Goal: Transaction & Acquisition: Purchase product/service

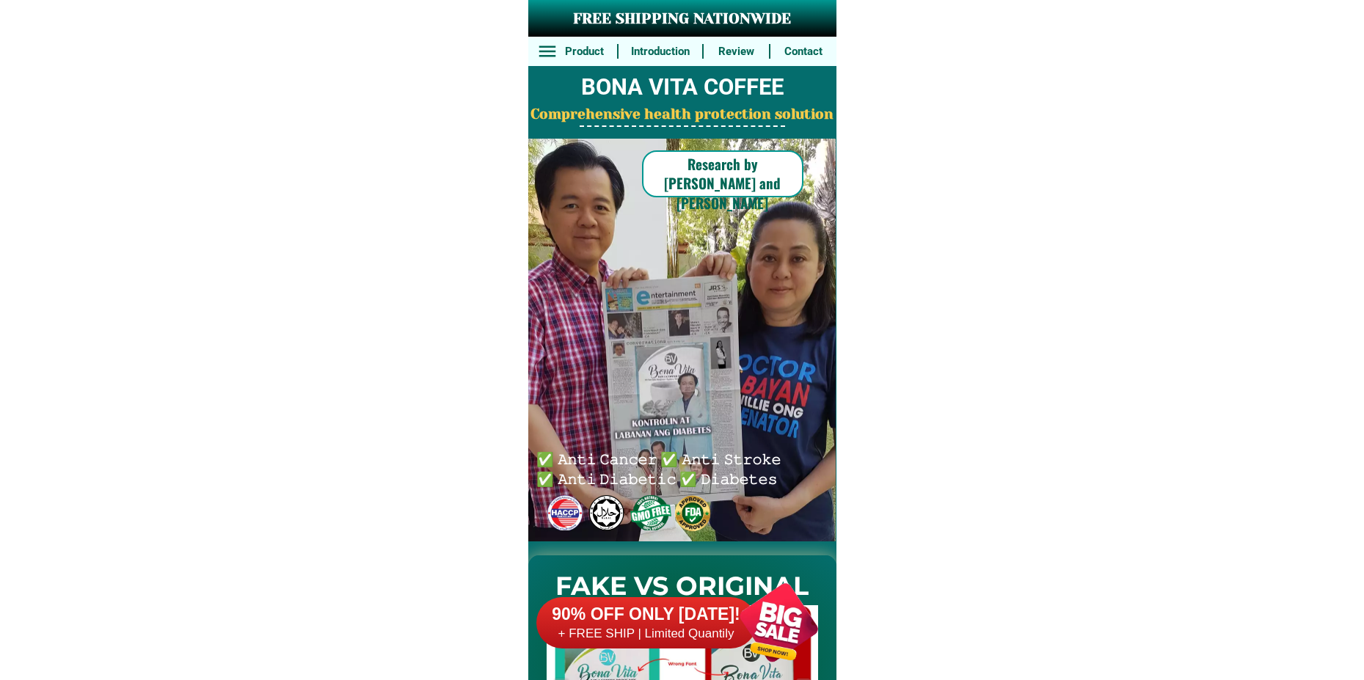
click at [786, 632] on div at bounding box center [779, 622] width 115 height 115
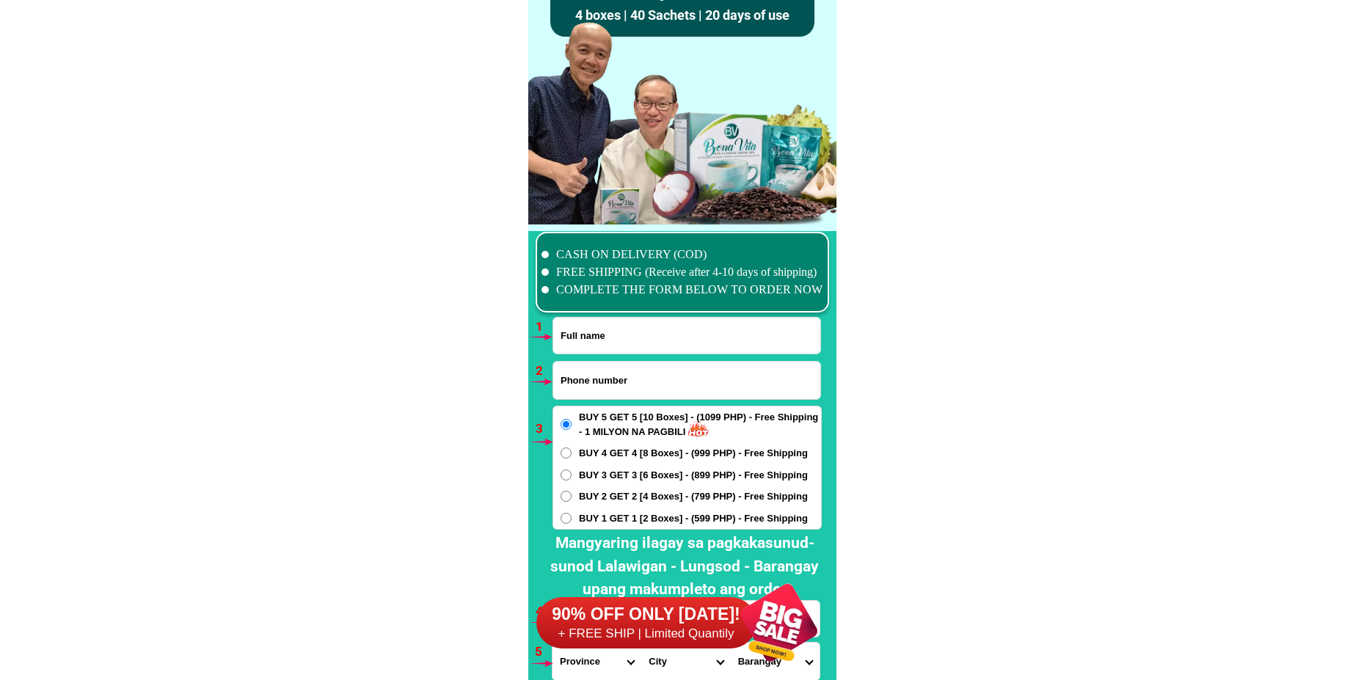
scroll to position [10794, 0]
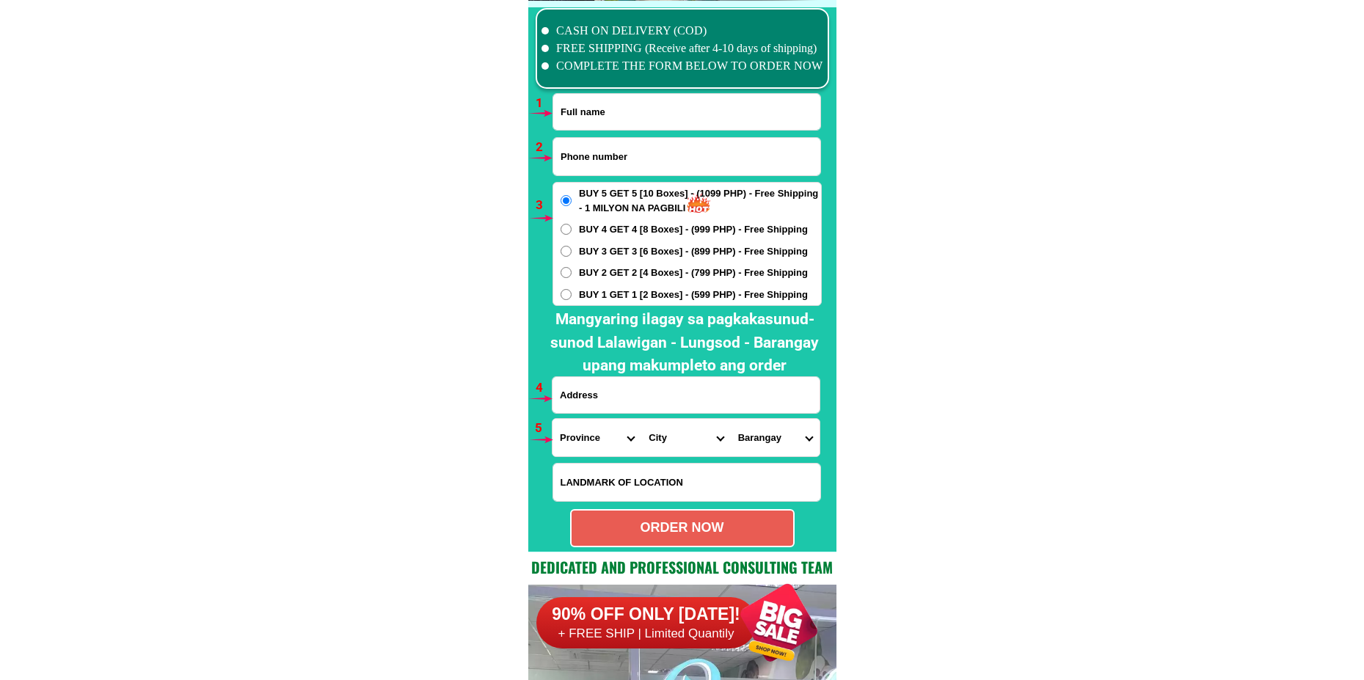
click at [730, 103] on input "Input full_name" at bounding box center [686, 112] width 267 height 36
paste input "[PERSON_NAME]"
type input "[PERSON_NAME]"
drag, startPoint x: 586, startPoint y: 154, endPoint x: 587, endPoint y: 177, distance: 22.8
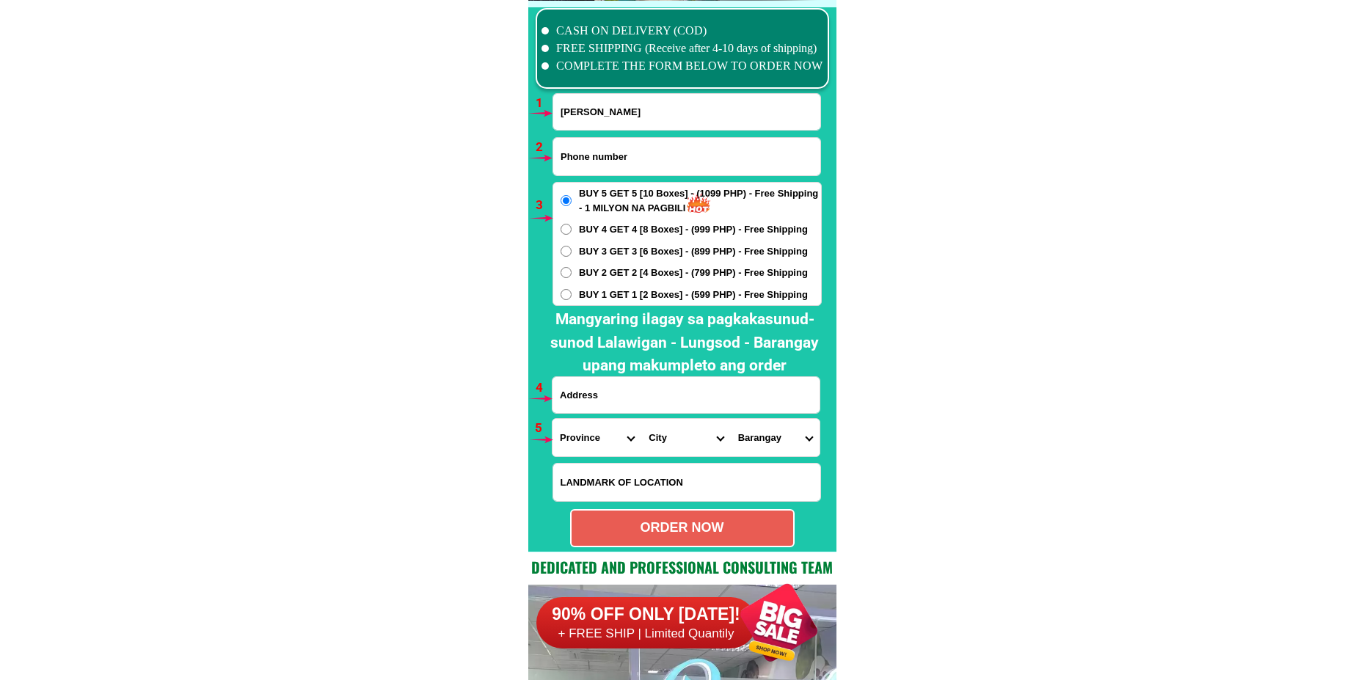
click at [586, 154] on input "Input phone_number" at bounding box center [686, 156] width 267 height 37
paste input "09162133546"
type input "09162133546"
click at [597, 268] on span "BUY 2 GET 2 [4 Boxes] - (799 PHP) - Free Shipping" at bounding box center [693, 273] width 229 height 15
click at [572, 268] on input "BUY 2 GET 2 [4 Boxes] - (799 PHP) - Free Shipping" at bounding box center [566, 272] width 11 height 11
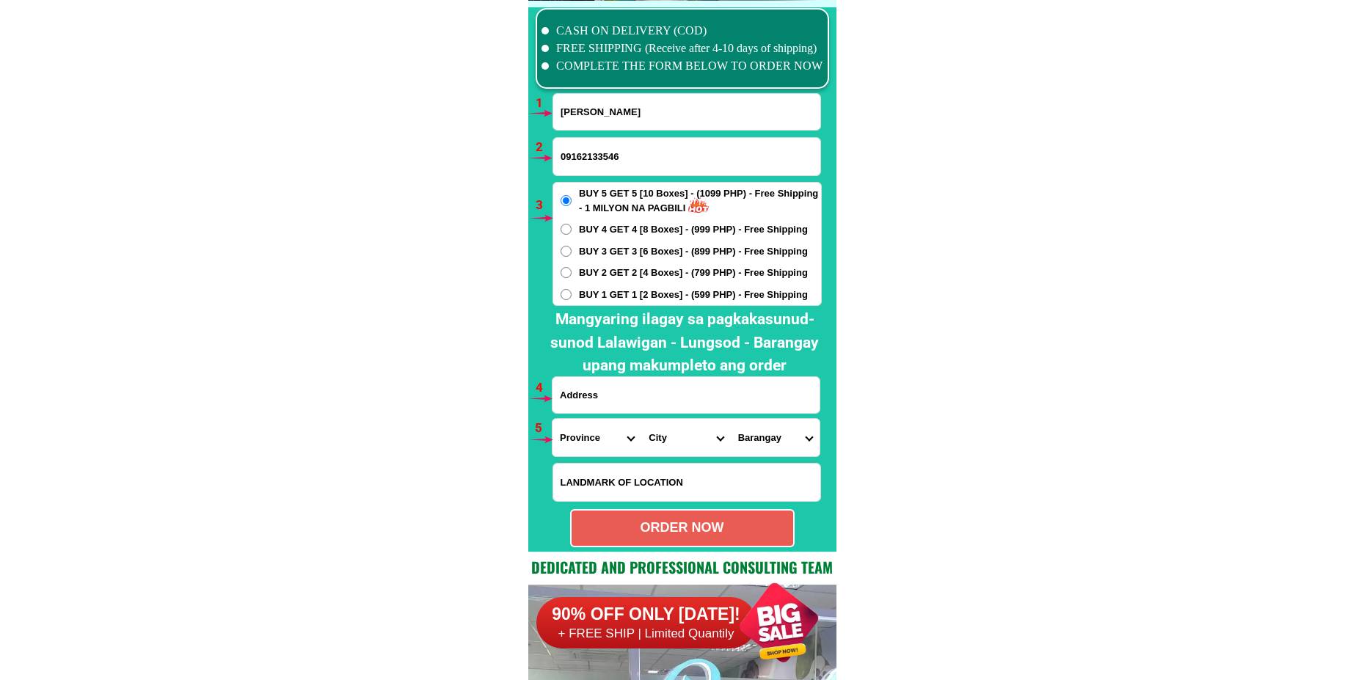
radio input "true"
click at [613, 395] on input "Input address" at bounding box center [686, 395] width 267 height 36
paste input "Brgy,Sta,[PERSON_NAME] 2 Bobon, [GEOGRAPHIC_DATA] near [GEOGRAPHIC_DATA] o Fish…"
type input "Brgy,Sta,[PERSON_NAME] 2 Bobon, [GEOGRAPHIC_DATA] near [GEOGRAPHIC_DATA] o Fish…"
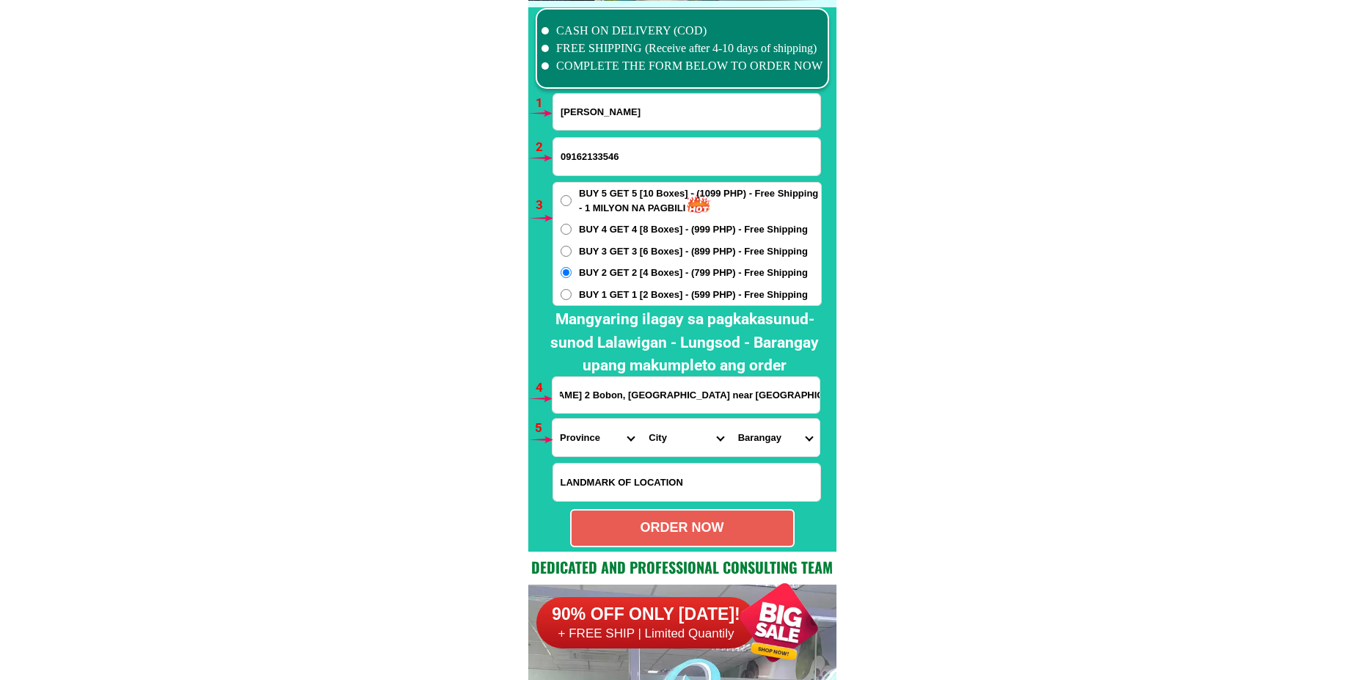
scroll to position [0, 0]
click at [596, 446] on select "Province [GEOGRAPHIC_DATA] [GEOGRAPHIC_DATA][PERSON_NAME][GEOGRAPHIC_DATA][GEOG…" at bounding box center [597, 437] width 89 height 37
select select "63_575"
click at [553, 419] on select "Province [GEOGRAPHIC_DATA] [GEOGRAPHIC_DATA][PERSON_NAME][GEOGRAPHIC_DATA][GEOG…" at bounding box center [597, 437] width 89 height 37
click at [658, 445] on select "City [PERSON_NAME] [PERSON_NAME] Gamay [PERSON_NAME][GEOGRAPHIC_DATA] [GEOGRAPH…" at bounding box center [686, 437] width 89 height 37
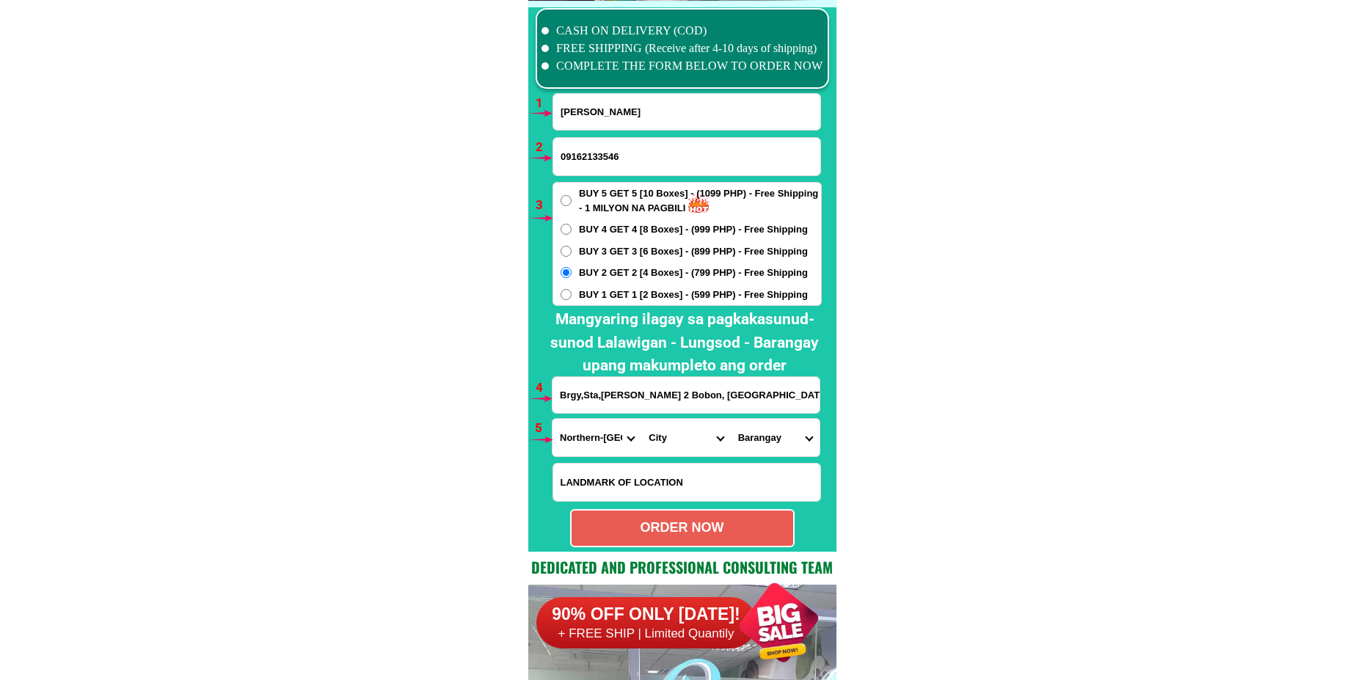
select select "63_5757702"
click at [642, 419] on select "City [PERSON_NAME] [PERSON_NAME] Gamay [PERSON_NAME][GEOGRAPHIC_DATA] [GEOGRAPH…" at bounding box center [686, 437] width 89 height 37
drag, startPoint x: 780, startPoint y: 446, endPoint x: 775, endPoint y: 431, distance: 15.6
click at [779, 446] on select "Barangay [PERSON_NAME] [PERSON_NAME] (pangobi-an) Dancalan [PERSON_NAME] Gen. l…" at bounding box center [775, 437] width 89 height 37
select select "63_57577028496"
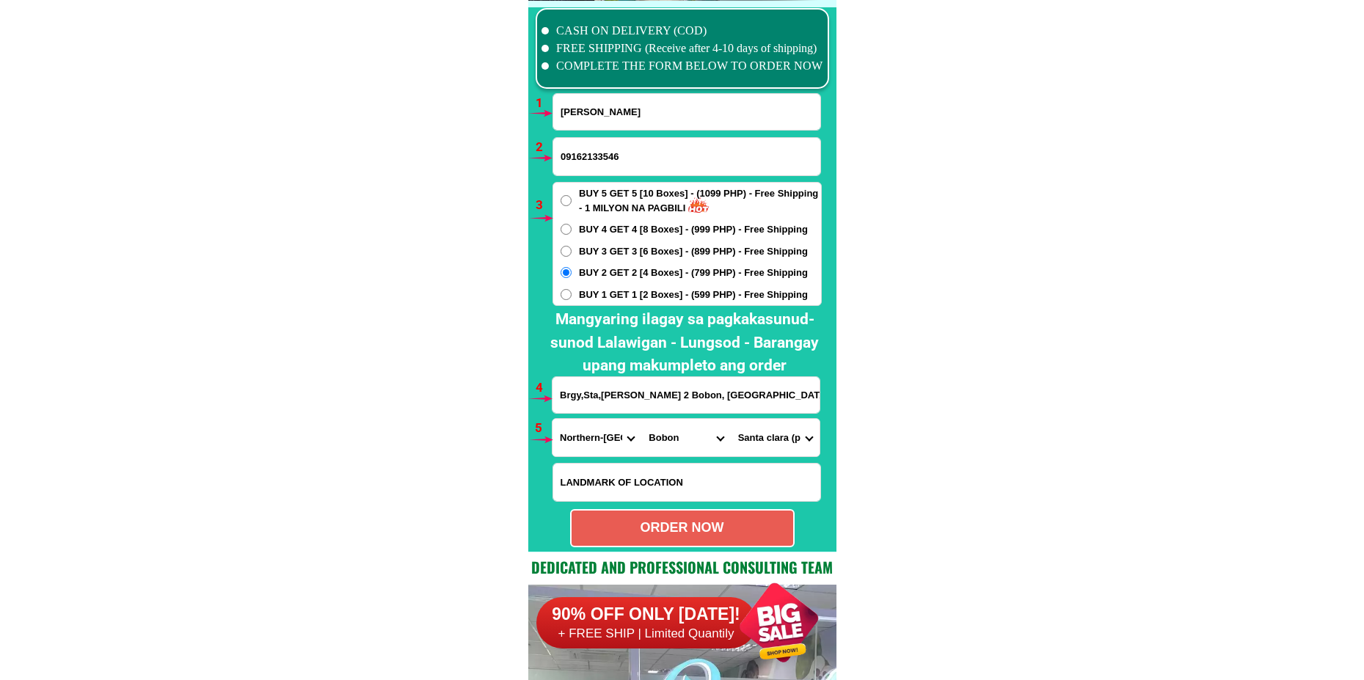
click at [731, 419] on select "Barangay [PERSON_NAME] [PERSON_NAME] (pangobi-an) Dancalan [PERSON_NAME] Gen. l…" at bounding box center [775, 437] width 89 height 37
click at [730, 539] on div "ORDER NOW" at bounding box center [682, 528] width 225 height 38
type input "09162133546"
type input "Brgy,Sta,[PERSON_NAME] 2 Bobon, [GEOGRAPHIC_DATA] near [GEOGRAPHIC_DATA] o Fish…"
radio input "true"
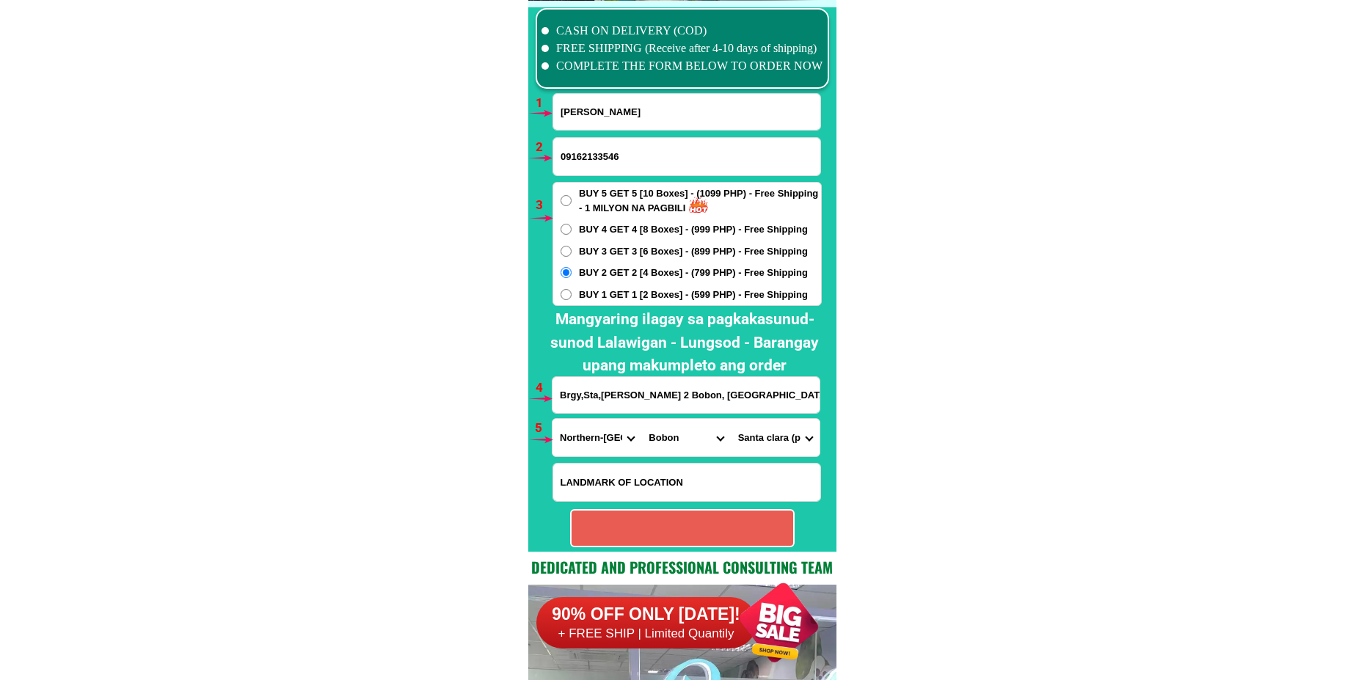
radio input "true"
drag, startPoint x: 624, startPoint y: 117, endPoint x: 624, endPoint y: 134, distance: 16.9
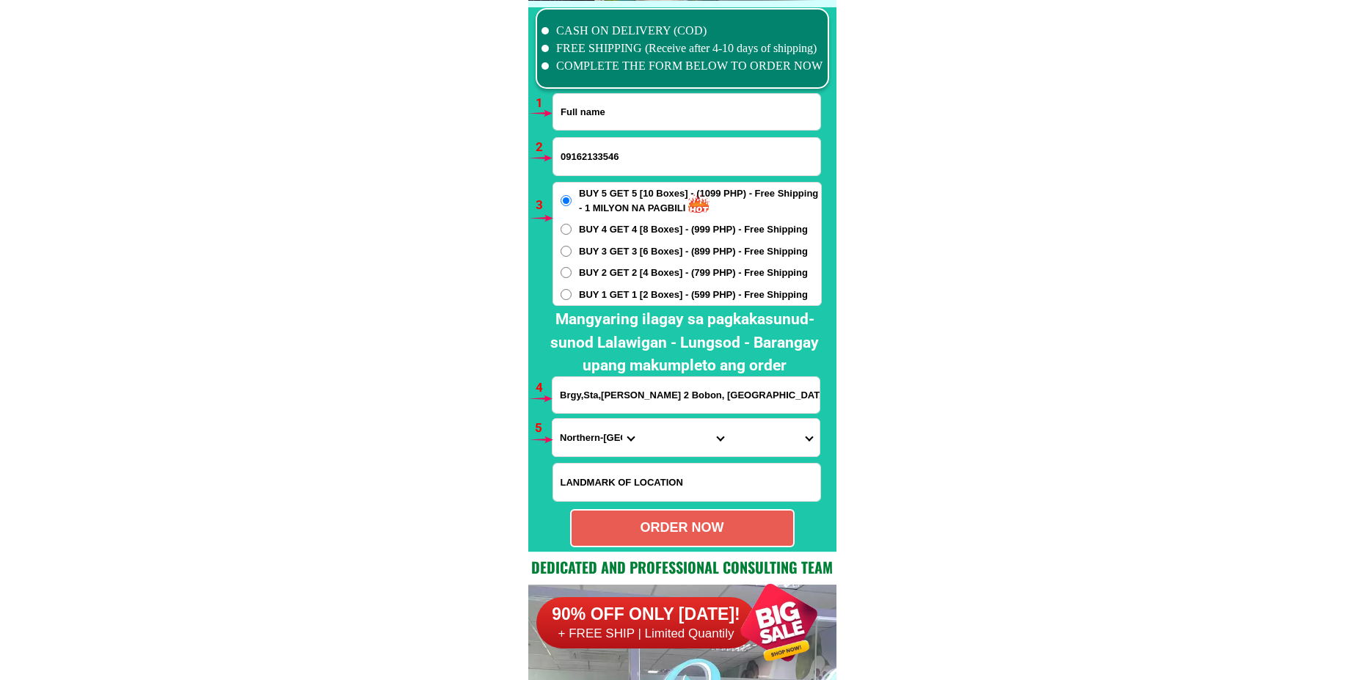
click at [624, 117] on input "Input full_name" at bounding box center [686, 112] width 267 height 36
paste input "EL Mundo"
type input "EL Mundo"
click at [614, 164] on input "Input phone_number" at bounding box center [686, 156] width 267 height 37
paste input "09757711325"
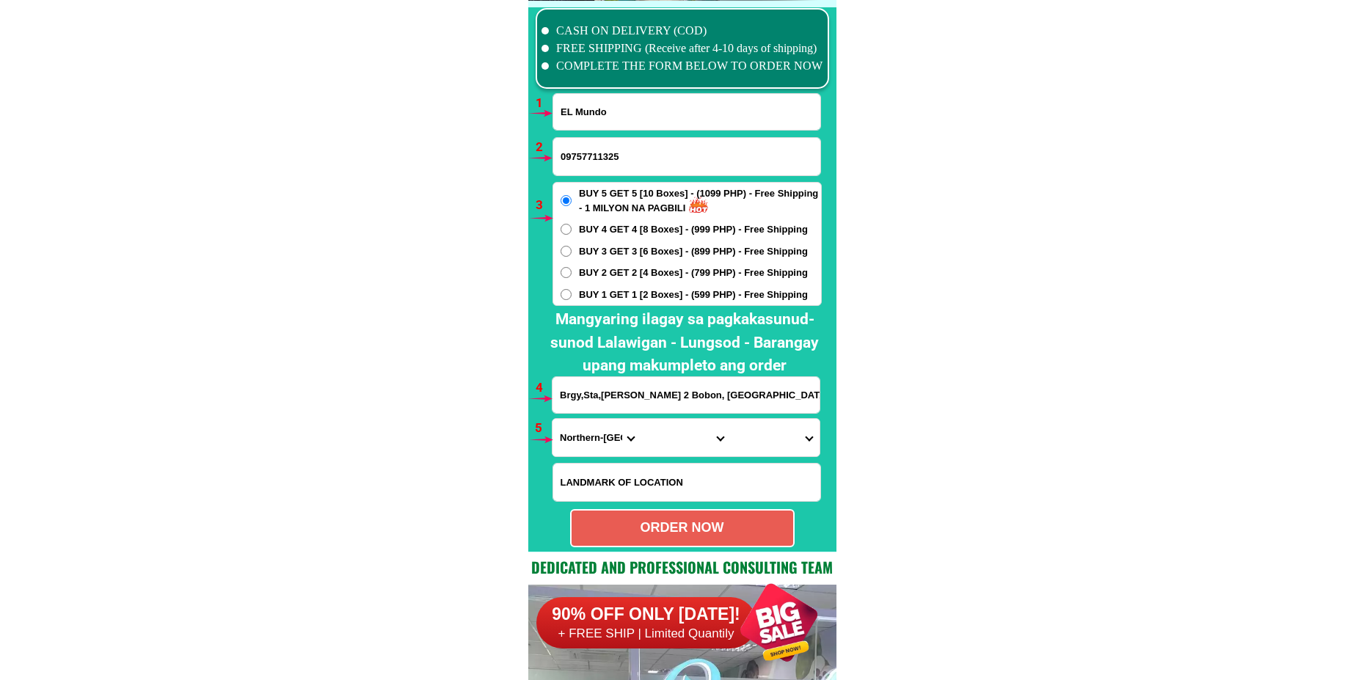
type input "09757711325"
drag, startPoint x: 631, startPoint y: 111, endPoint x: 429, endPoint y: 136, distance: 203.4
paste input "[PERSON_NAME] s Jamih"
type input "[PERSON_NAME] s Jamih"
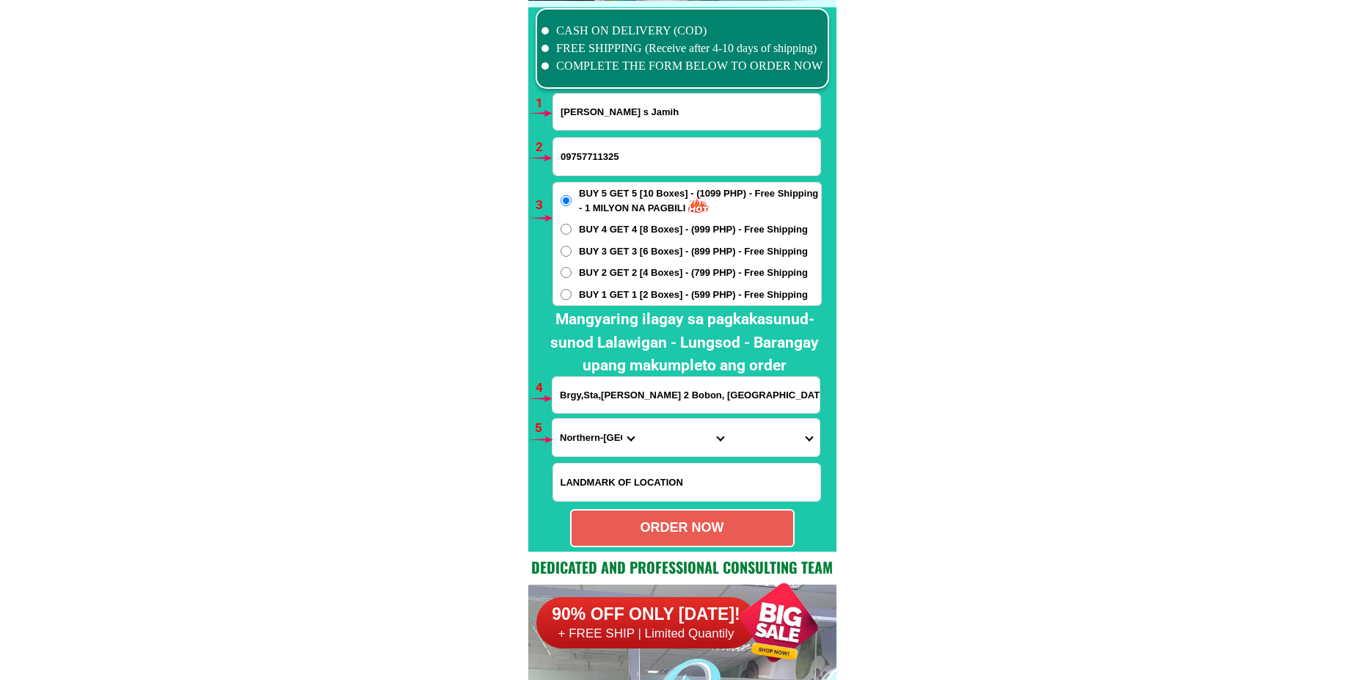
click at [642, 404] on input "Brgy,Sta,[PERSON_NAME] 2 Bobon, [GEOGRAPHIC_DATA] near [GEOGRAPHIC_DATA] o Fish…" at bounding box center [686, 395] width 267 height 36
paste input "Ako po Taga [PERSON_NAME] kudarat salamat po doc"
type input "Ako po Taga [PERSON_NAME] kudarat salamat po doc"
click at [618, 280] on div "BUY 5 GET 5 [10 Boxes] - (1099 PHP) - Free Shipping - 1 MILYON NA PAGBILI BUY 4…" at bounding box center [687, 244] width 269 height 124
click at [638, 270] on span "BUY 2 GET 2 [4 Boxes] - (799 PHP) - Free Shipping" at bounding box center [693, 273] width 229 height 15
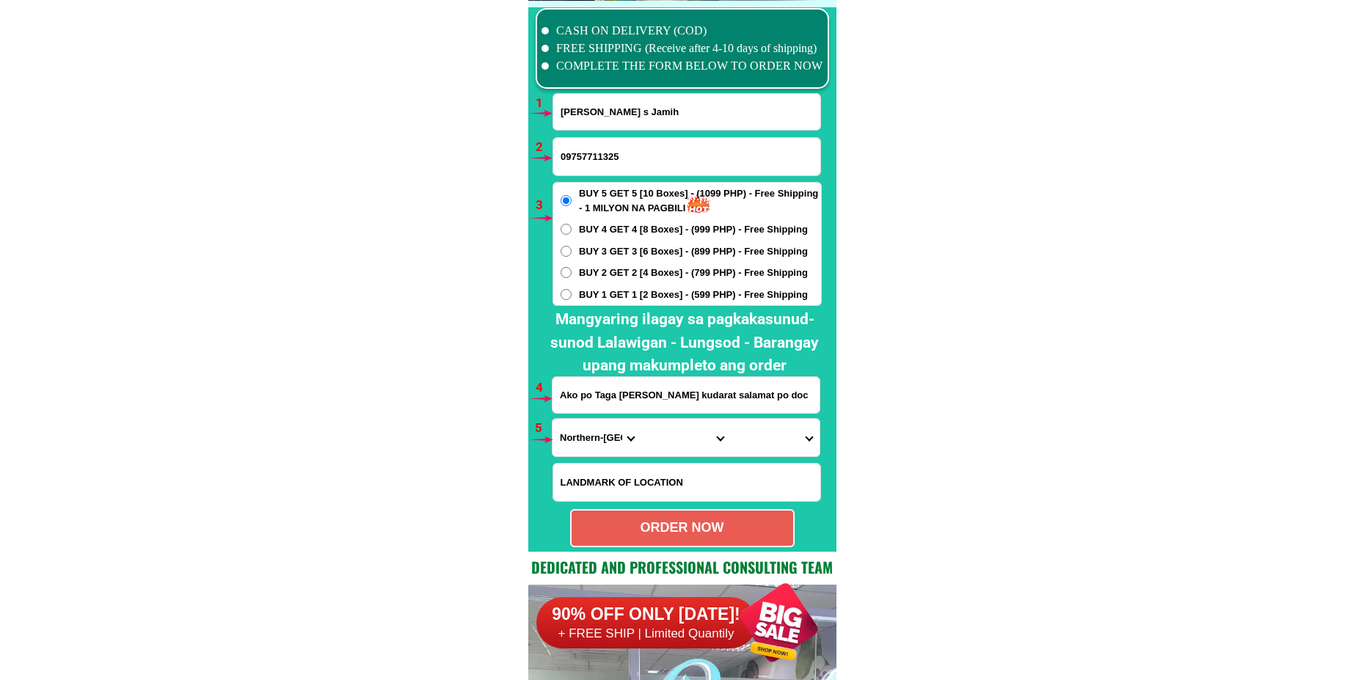
click at [572, 270] on input "BUY 2 GET 2 [4 Boxes] - (799 PHP) - Free Shipping" at bounding box center [566, 272] width 11 height 11
radio input "true"
click at [570, 445] on select "Province [GEOGRAPHIC_DATA] [GEOGRAPHIC_DATA][PERSON_NAME][GEOGRAPHIC_DATA][GEOG…" at bounding box center [597, 437] width 89 height 37
select select "63_189"
click at [553, 419] on select "Province [GEOGRAPHIC_DATA] [GEOGRAPHIC_DATA][PERSON_NAME][GEOGRAPHIC_DATA][GEOG…" at bounding box center [597, 437] width 89 height 37
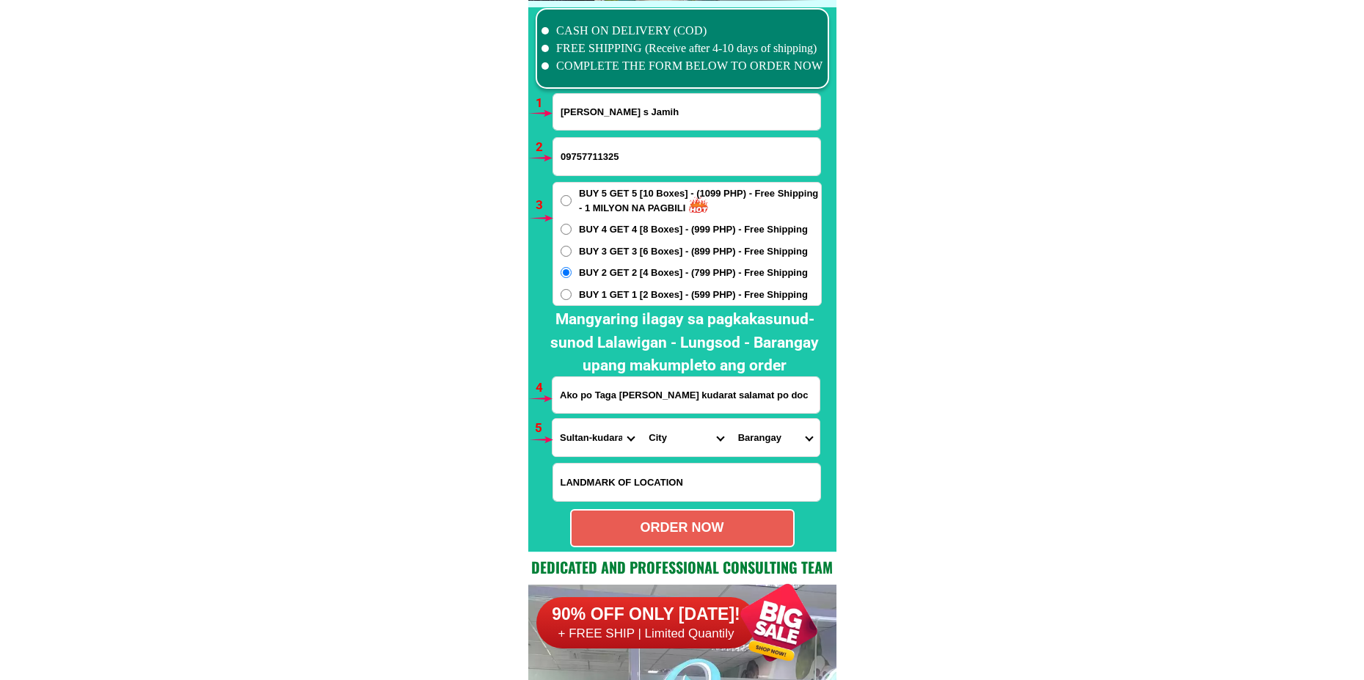
drag, startPoint x: 665, startPoint y: 438, endPoint x: 678, endPoint y: 419, distance: 23.2
click at [665, 438] on select "City Bagumbayan Columbio Isulan [PERSON_NAME] Palimbang President-[PERSON_NAME]…" at bounding box center [686, 437] width 89 height 37
select select "63_1894594"
click at [642, 419] on select "City Bagumbayan Columbio Isulan [PERSON_NAME] Palimbang President-[PERSON_NAME]…" at bounding box center [686, 437] width 89 height 37
click at [789, 442] on select "Barangay [PERSON_NAME] (cuyapon) [PERSON_NAME] (bilumen) [GEOGRAPHIC_DATA] [PER…" at bounding box center [775, 437] width 89 height 37
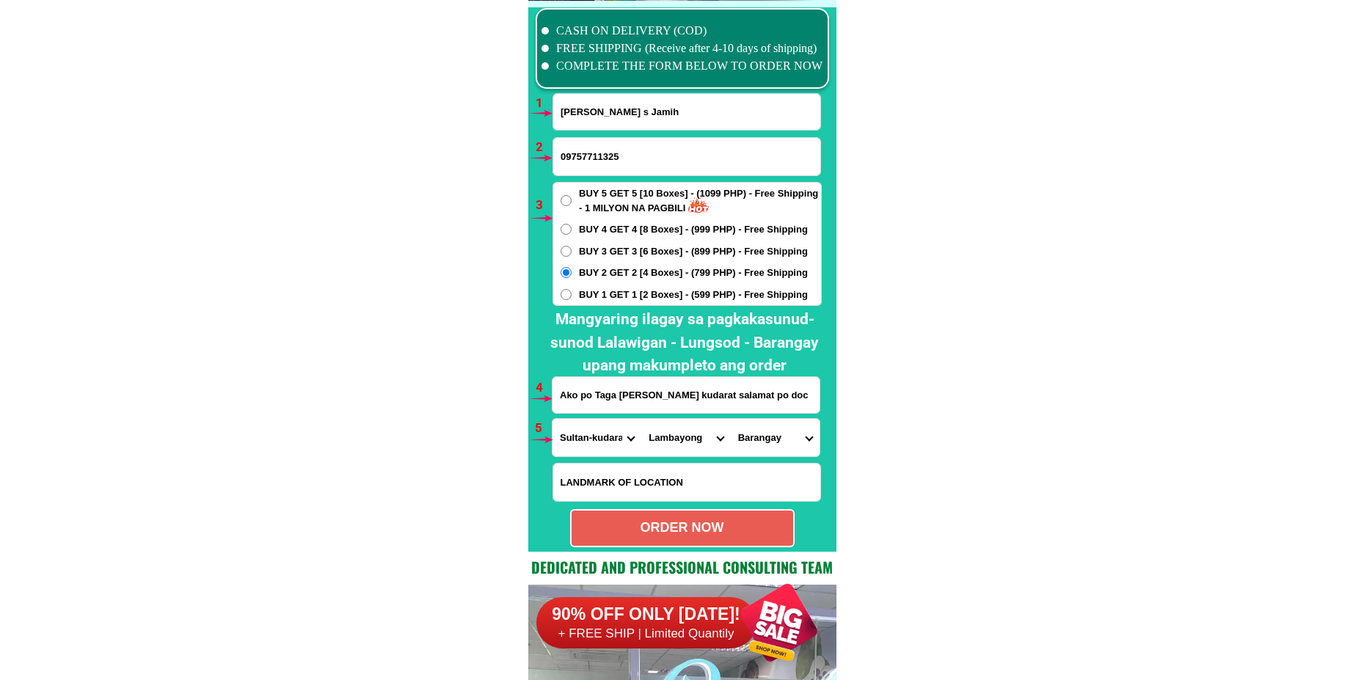
select select "63_18945947705"
click at [731, 419] on select "Barangay [PERSON_NAME] (cuyapon) [PERSON_NAME] (bilumen) [GEOGRAPHIC_DATA] [PER…" at bounding box center [775, 437] width 89 height 37
click at [748, 534] on div "ORDER NOW" at bounding box center [683, 528] width 222 height 20
type input "09757711325"
radio input "true"
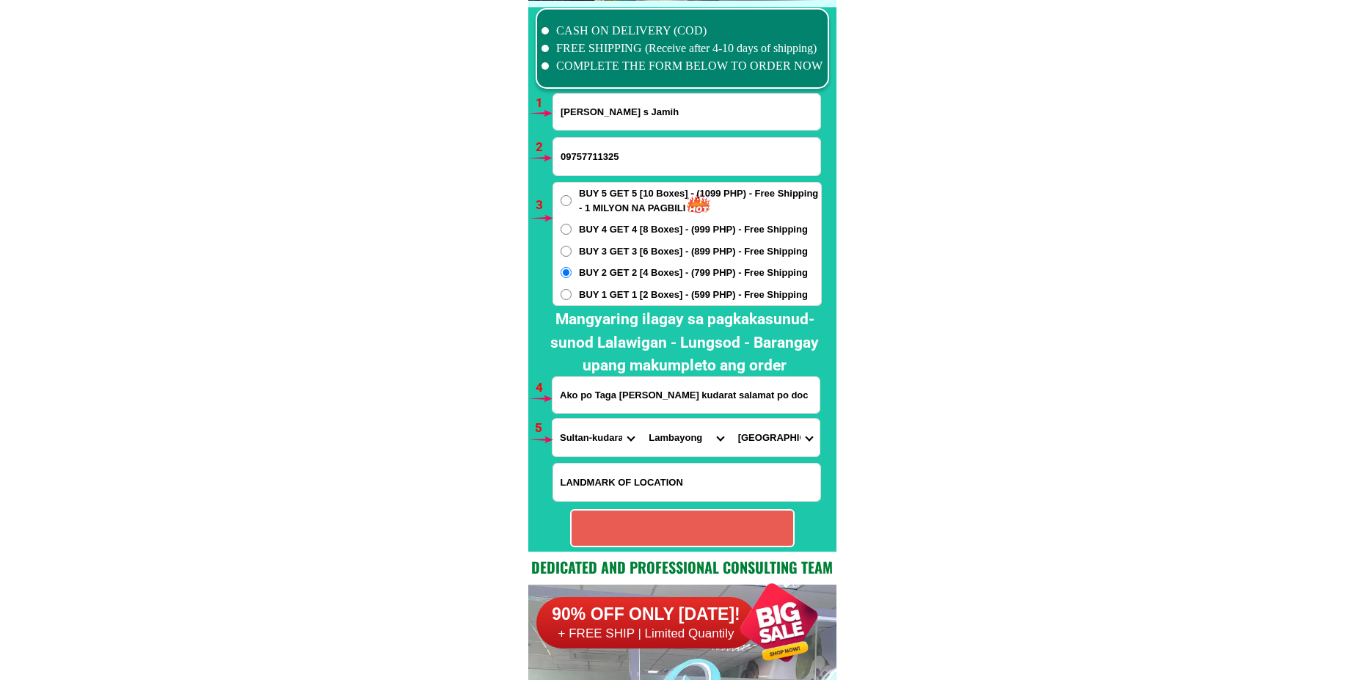
radio input "true"
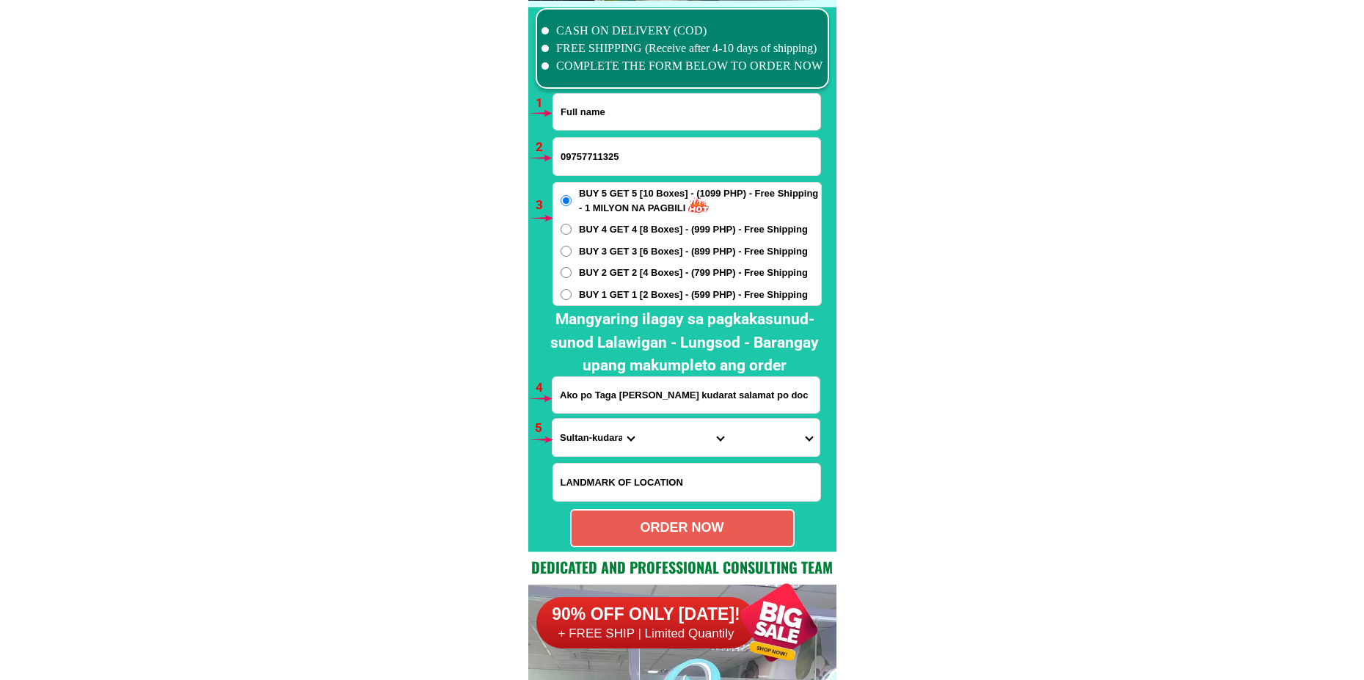
click at [594, 120] on input "Input full_name" at bounding box center [686, 112] width 267 height 36
paste input "[PERSON_NAME]"
type input "[PERSON_NAME]"
click at [609, 163] on input "09757711325" at bounding box center [686, 156] width 267 height 37
paste input "09460436010"
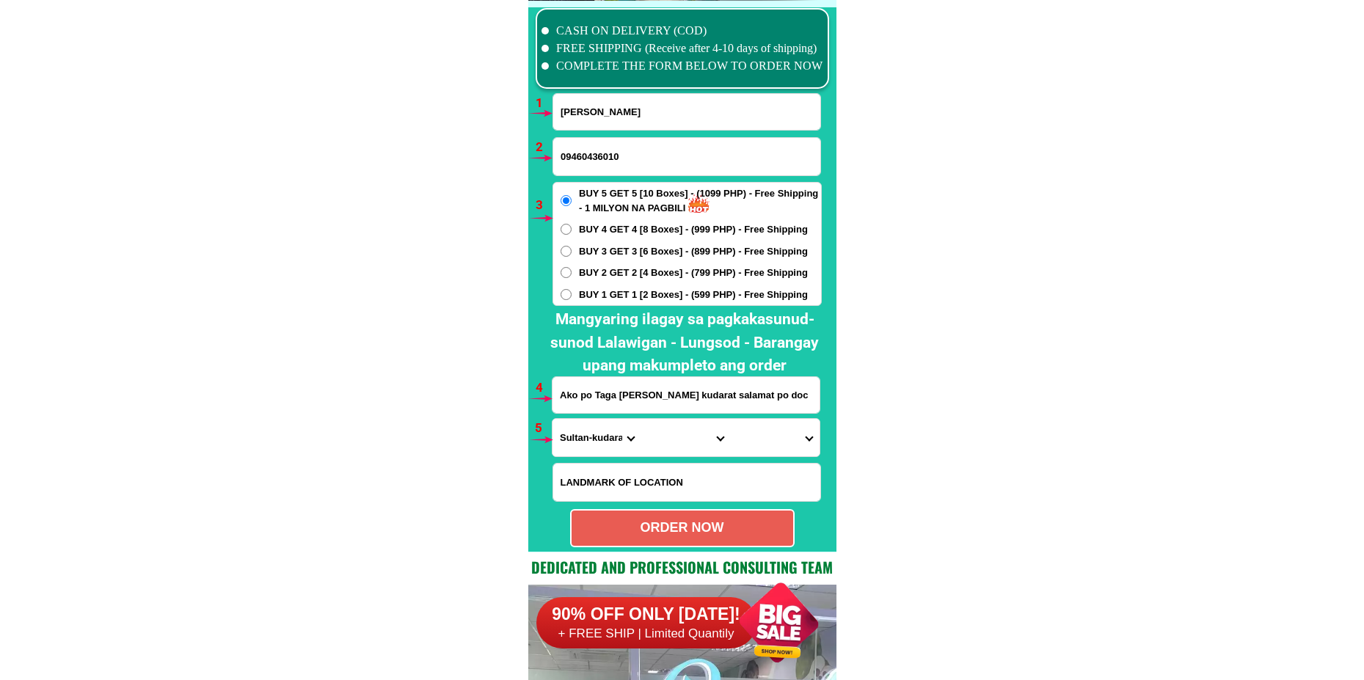
type input "09460436010"
click at [594, 301] on span "BUY 1 GET 1 [2 Boxes] - (599 PHP) - Free Shipping" at bounding box center [693, 295] width 229 height 15
click at [572, 300] on input "BUY 1 GET 1 [2 Boxes] - (599 PHP) - Free Shipping" at bounding box center [566, 294] width 11 height 11
radio input "true"
click at [641, 404] on input "Ako po Taga [PERSON_NAME] kudarat salamat po doc" at bounding box center [686, 395] width 267 height 36
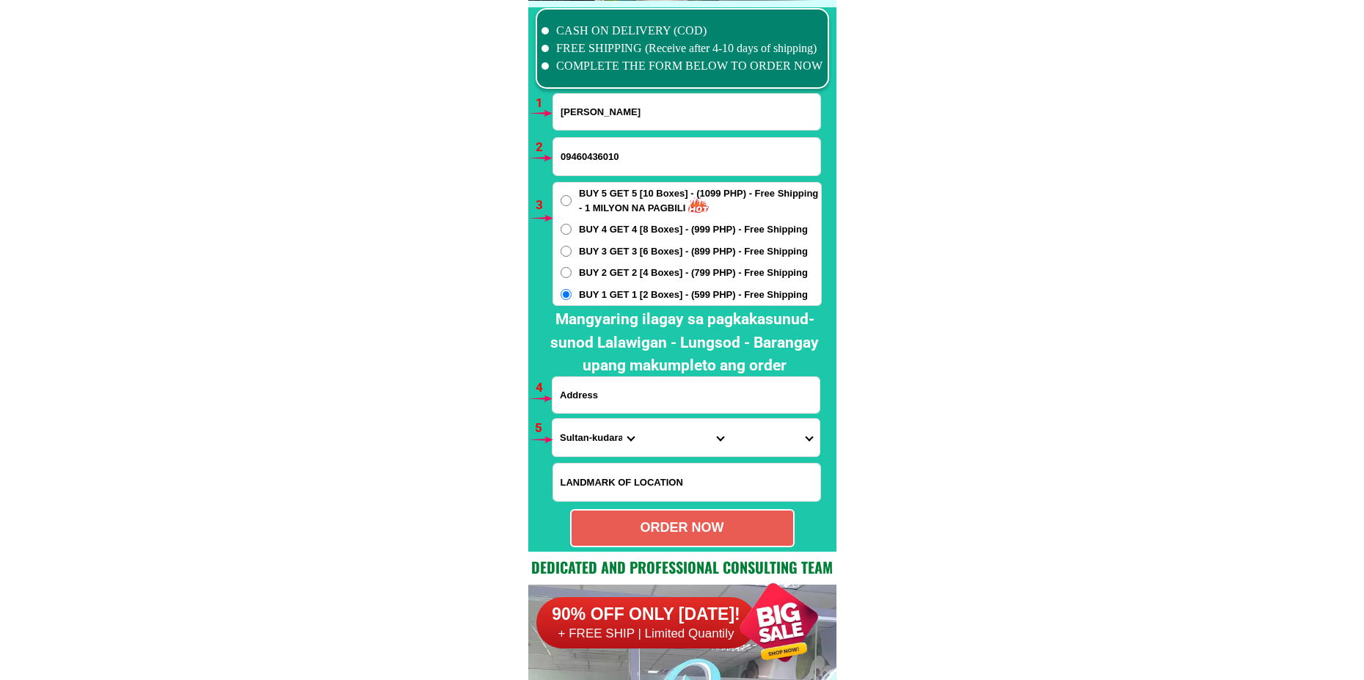
paste input "68bayani. brgy. sto. nino metro. [GEOGRAPHIC_DATA]"
type input "68bayani. brgy. sto. nino metro. [GEOGRAPHIC_DATA]"
click at [597, 439] on select "Province [GEOGRAPHIC_DATA] [GEOGRAPHIC_DATA][PERSON_NAME][GEOGRAPHIC_DATA][GEOG…" at bounding box center [597, 437] width 89 height 37
select select "63_219"
click at [553, 419] on select "Province [GEOGRAPHIC_DATA] [GEOGRAPHIC_DATA][PERSON_NAME][GEOGRAPHIC_DATA][GEOG…" at bounding box center [597, 437] width 89 height 37
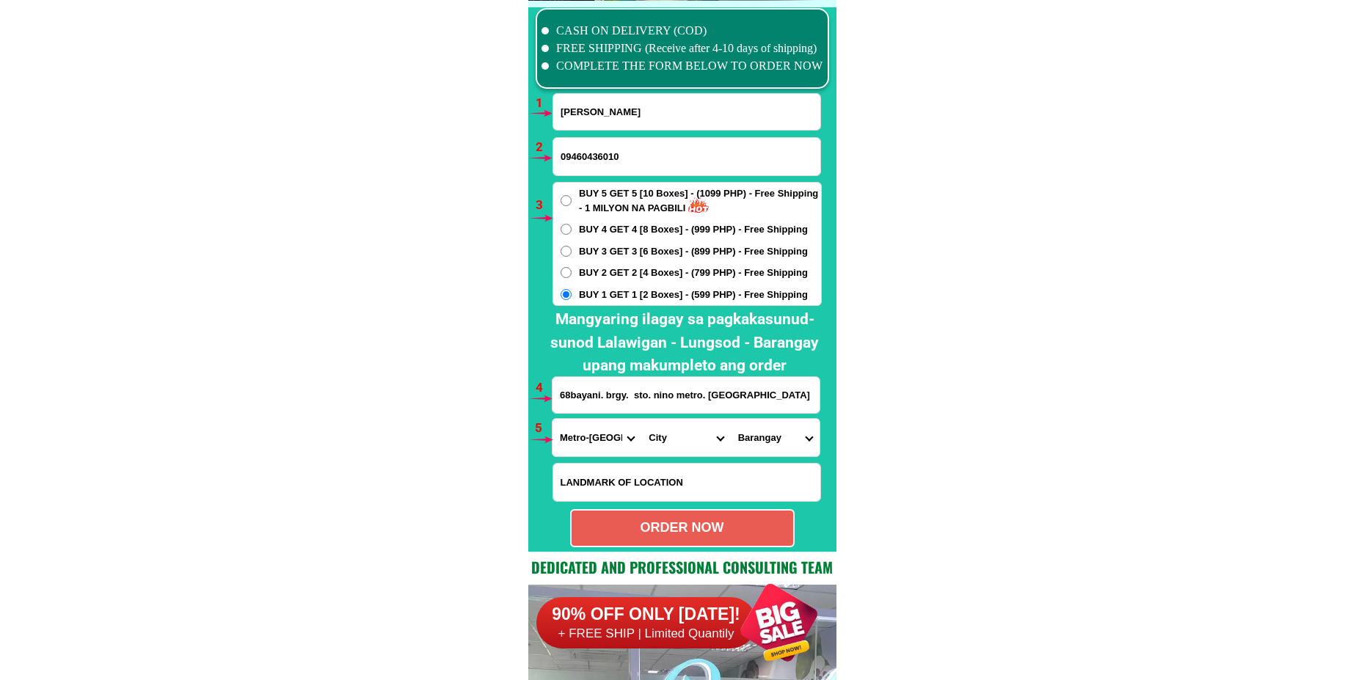
drag, startPoint x: 670, startPoint y: 451, endPoint x: 671, endPoint y: 441, distance: 10.3
click at [670, 451] on select "City [GEOGRAPHIC_DATA] [GEOGRAPHIC_DATA] [GEOGRAPHIC_DATA] [GEOGRAPHIC_DATA]-ci…" at bounding box center [686, 437] width 89 height 37
click at [654, 436] on select "City [GEOGRAPHIC_DATA] [GEOGRAPHIC_DATA] [GEOGRAPHIC_DATA] [GEOGRAPHIC_DATA]-ci…" at bounding box center [686, 437] width 89 height 37
click at [642, 419] on select "City [GEOGRAPHIC_DATA] [GEOGRAPHIC_DATA] [GEOGRAPHIC_DATA] [GEOGRAPHIC_DATA]-ci…" at bounding box center [686, 437] width 89 height 37
drag, startPoint x: 807, startPoint y: 425, endPoint x: 804, endPoint y: 436, distance: 11.4
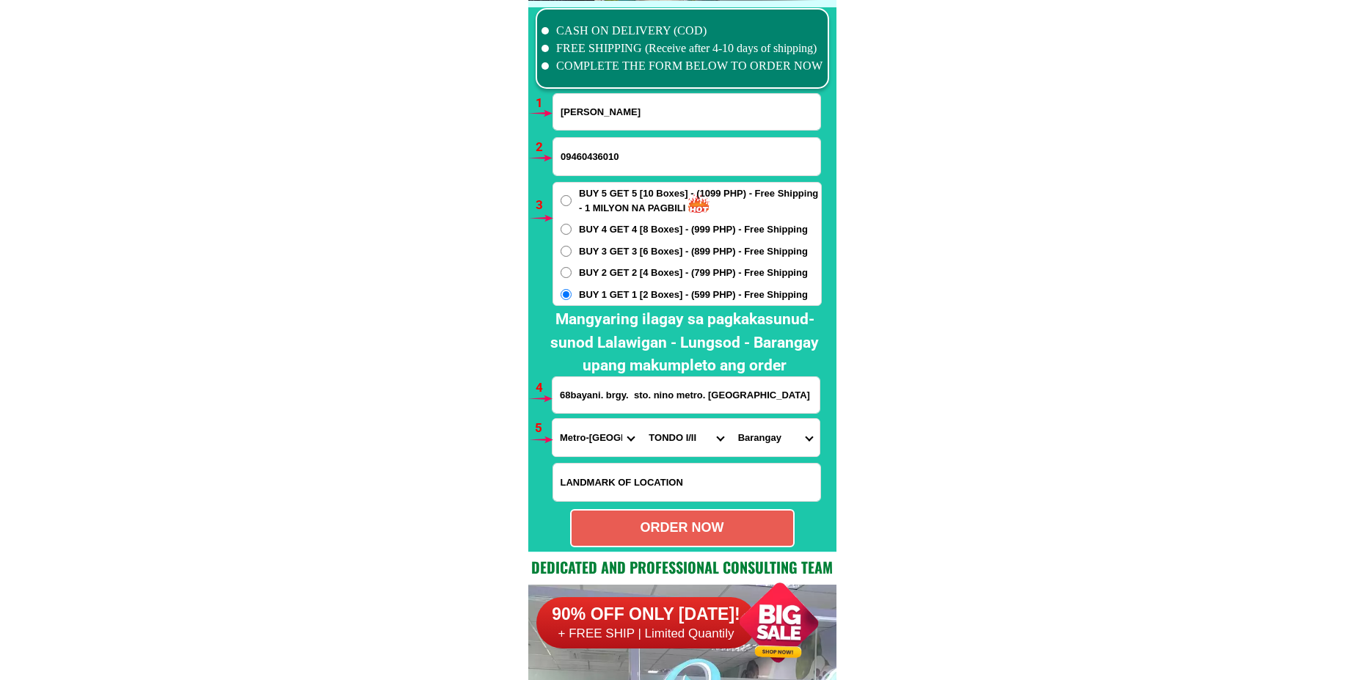
click at [805, 433] on select "[GEOGRAPHIC_DATA]" at bounding box center [775, 437] width 89 height 37
click at [692, 439] on select "City [GEOGRAPHIC_DATA] [GEOGRAPHIC_DATA] [GEOGRAPHIC_DATA] [GEOGRAPHIC_DATA]-ci…" at bounding box center [686, 437] width 89 height 37
select select "63_2195470"
click at [642, 419] on select "City [GEOGRAPHIC_DATA] [GEOGRAPHIC_DATA] [GEOGRAPHIC_DATA] [GEOGRAPHIC_DATA]-ci…" at bounding box center [686, 437] width 89 height 37
click at [771, 445] on select "[GEOGRAPHIC_DATA]" at bounding box center [775, 437] width 89 height 37
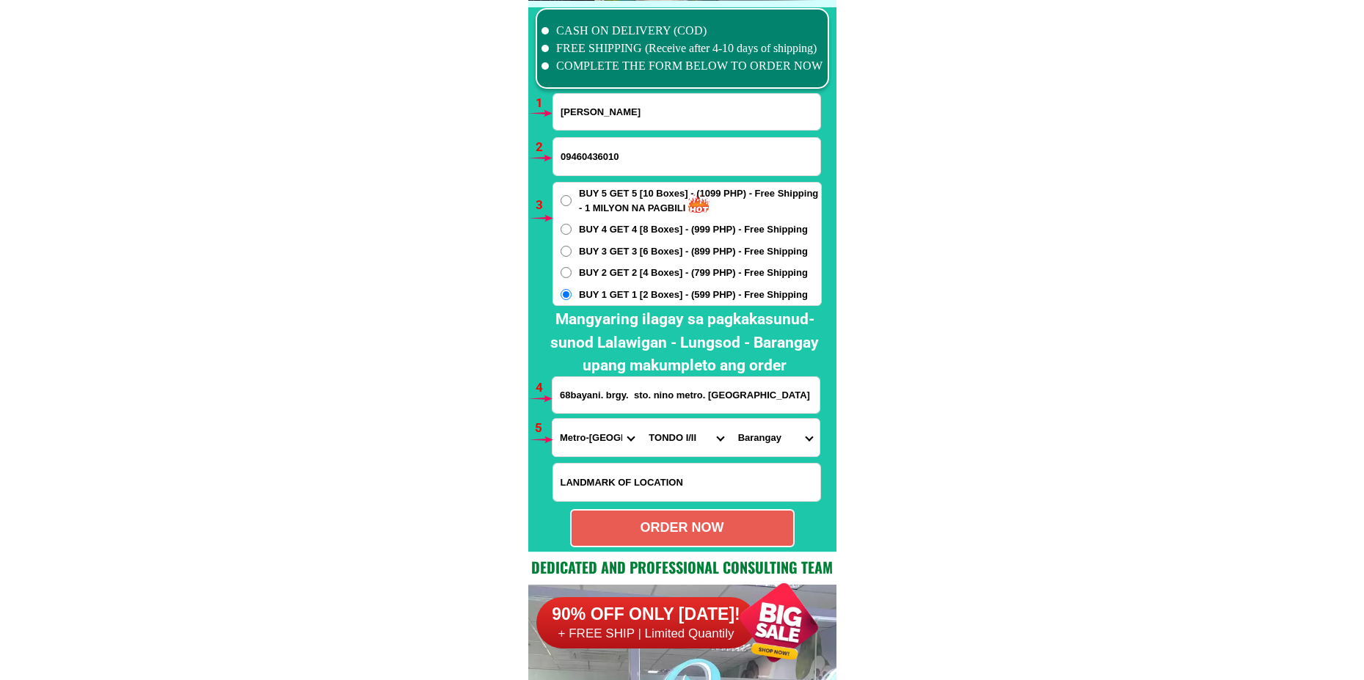
click at [755, 445] on select "[GEOGRAPHIC_DATA]" at bounding box center [775, 437] width 89 height 37
select select "63_21954707857"
click at [731, 419] on select "[GEOGRAPHIC_DATA]" at bounding box center [775, 437] width 89 height 37
click at [749, 439] on select "[GEOGRAPHIC_DATA]" at bounding box center [775, 437] width 89 height 37
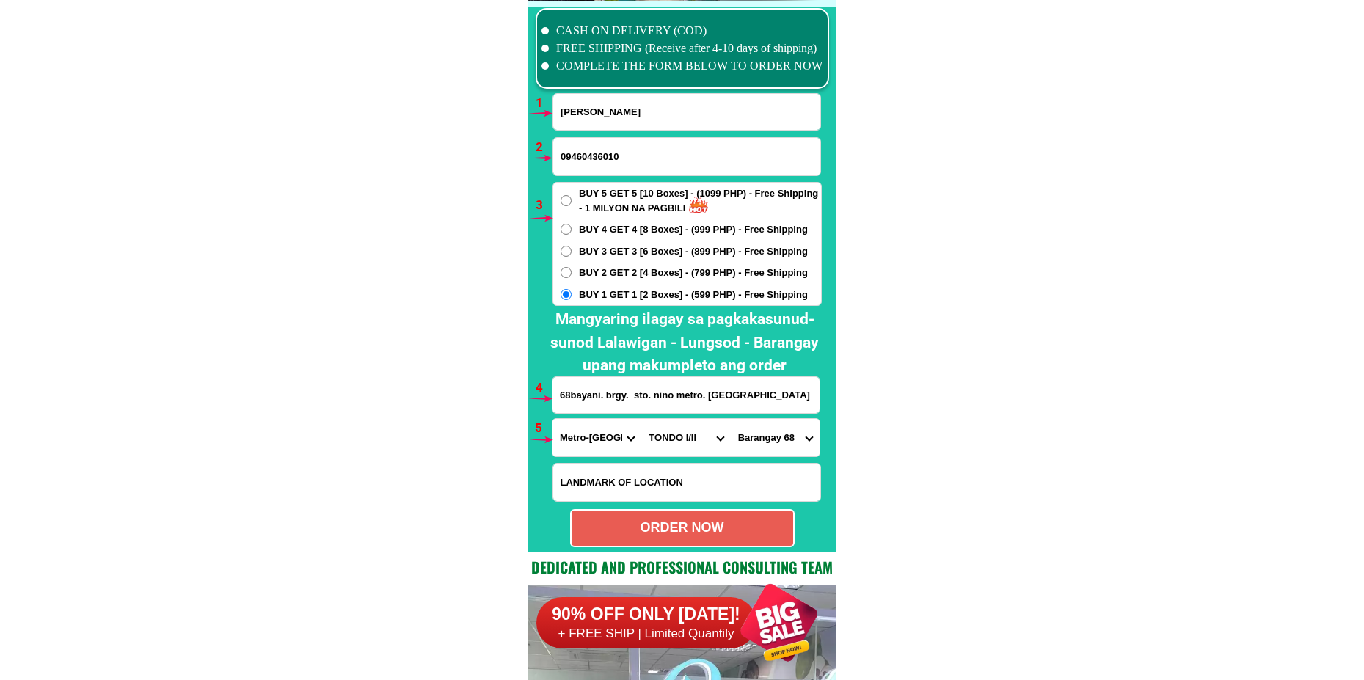
click at [670, 437] on select "City [GEOGRAPHIC_DATA] [GEOGRAPHIC_DATA] [GEOGRAPHIC_DATA] [GEOGRAPHIC_DATA]-ci…" at bounding box center [686, 437] width 89 height 37
click at [829, 357] on div at bounding box center [682, 279] width 308 height 545
click at [691, 441] on select "City [GEOGRAPHIC_DATA] [GEOGRAPHIC_DATA] [GEOGRAPHIC_DATA] [GEOGRAPHIC_DATA]-ci…" at bounding box center [686, 437] width 89 height 37
click at [646, 516] on div "ORDER NOW" at bounding box center [682, 528] width 225 height 38
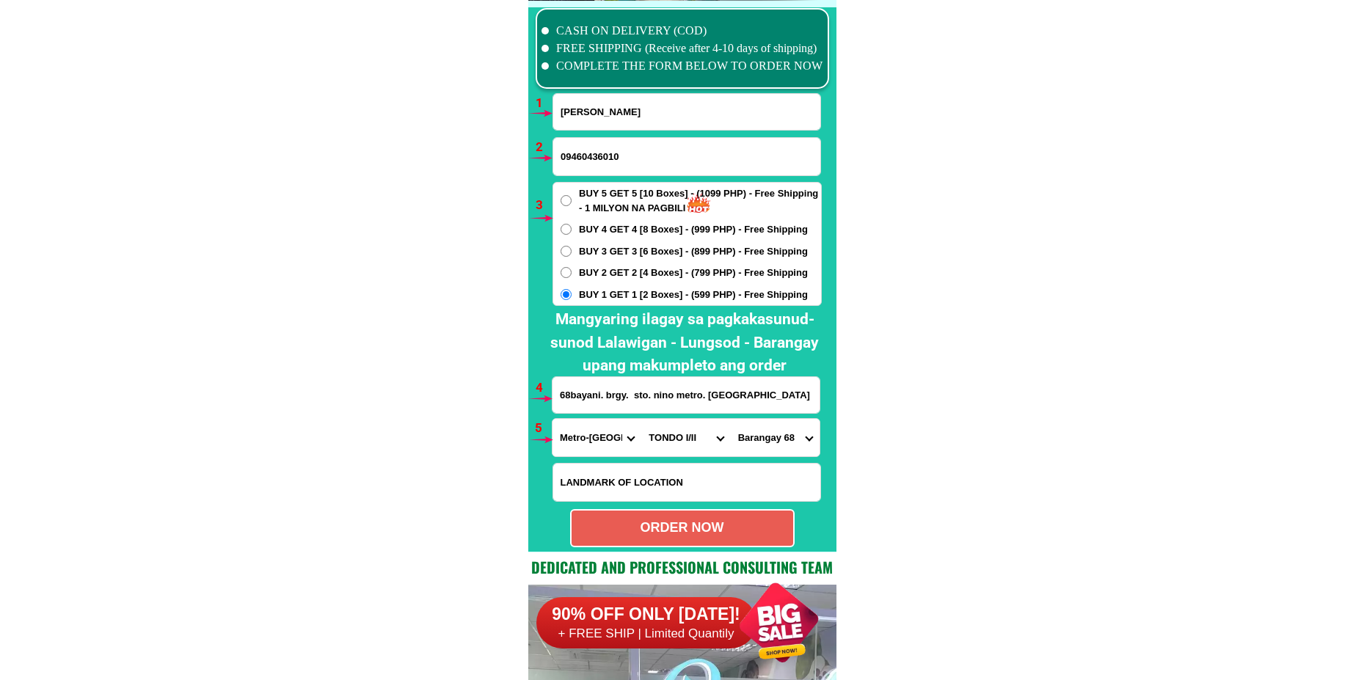
radio input "true"
click at [635, 119] on input "Input full_name" at bounding box center [686, 112] width 267 height 36
paste input "[PERSON_NAME]"
type input "[PERSON_NAME]"
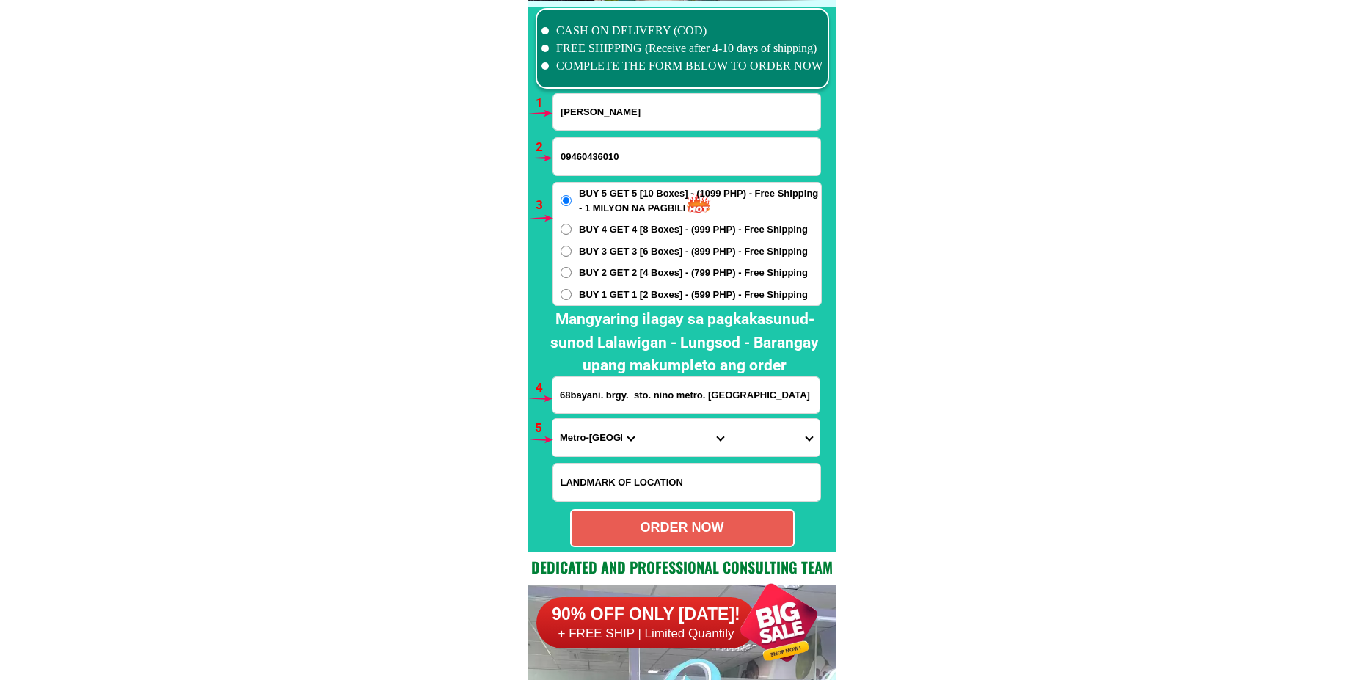
click at [580, 162] on input "09460436010" at bounding box center [686, 156] width 267 height 37
paste input "09382298385"
type input "09382298385"
click at [602, 273] on span "BUY 2 GET 2 [4 Boxes] - (799 PHP) - Free Shipping" at bounding box center [693, 273] width 229 height 15
click at [572, 273] on input "BUY 2 GET 2 [4 Boxes] - (799 PHP) - Free Shipping" at bounding box center [566, 272] width 11 height 11
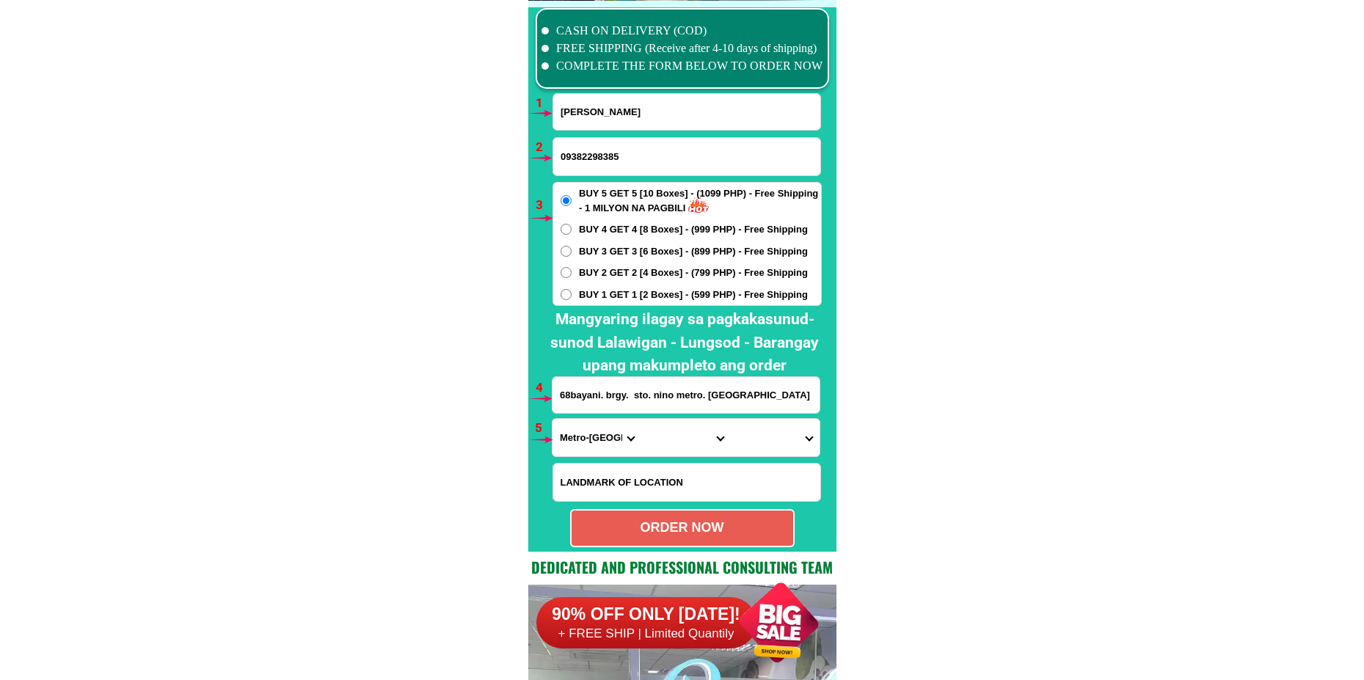
radio input "true"
click at [569, 402] on input "68bayani. brgy. sto. nino metro. [GEOGRAPHIC_DATA]" at bounding box center [686, 395] width 267 height 36
paste input "[PERSON_NAME] purok 2 brgy.178 camarin caloocan city.order po ako ng Bona vita …"
type input "[PERSON_NAME] purok 2 brgy.178 camarin caloocan city.order po ako ng Bona vita …"
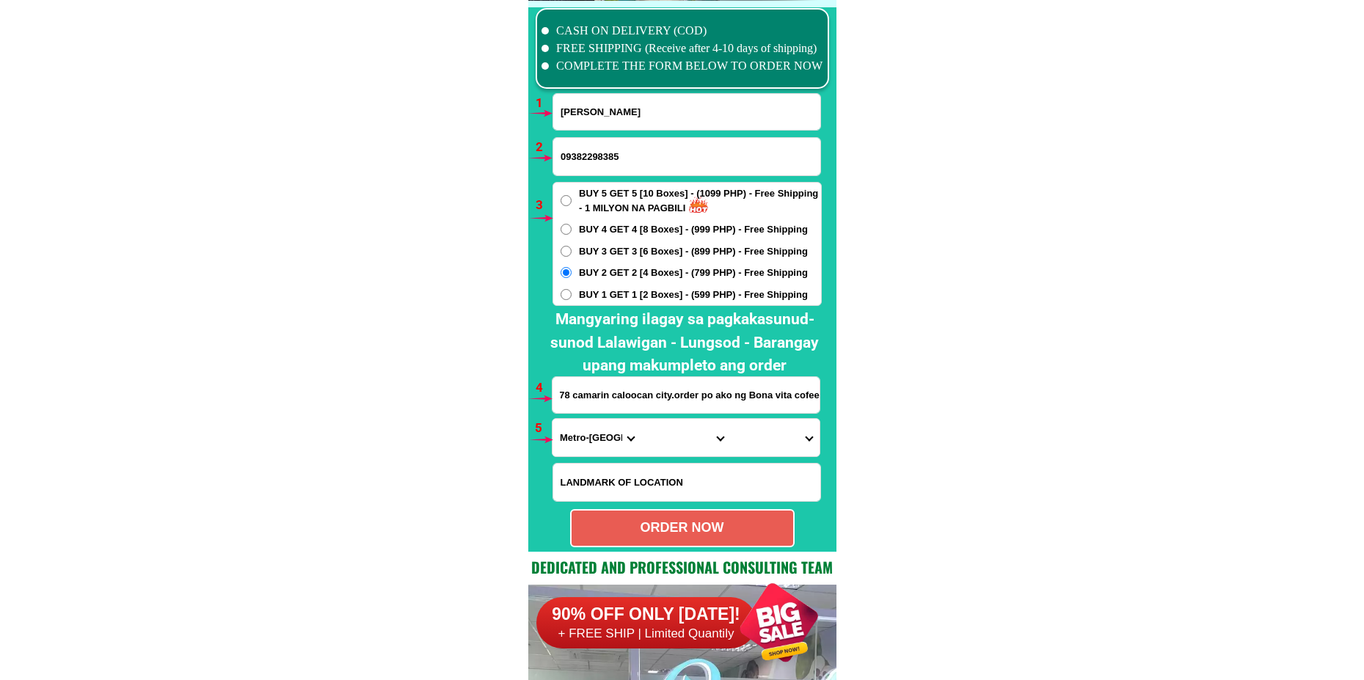
scroll to position [0, 0]
click at [588, 435] on select "Province [GEOGRAPHIC_DATA] [GEOGRAPHIC_DATA][PERSON_NAME][GEOGRAPHIC_DATA][GEOG…" at bounding box center [597, 437] width 89 height 37
select select "63_219"
click at [553, 419] on select "Province [GEOGRAPHIC_DATA] [GEOGRAPHIC_DATA][PERSON_NAME][GEOGRAPHIC_DATA][GEOG…" at bounding box center [597, 437] width 89 height 37
drag, startPoint x: 667, startPoint y: 444, endPoint x: 668, endPoint y: 426, distance: 17.6
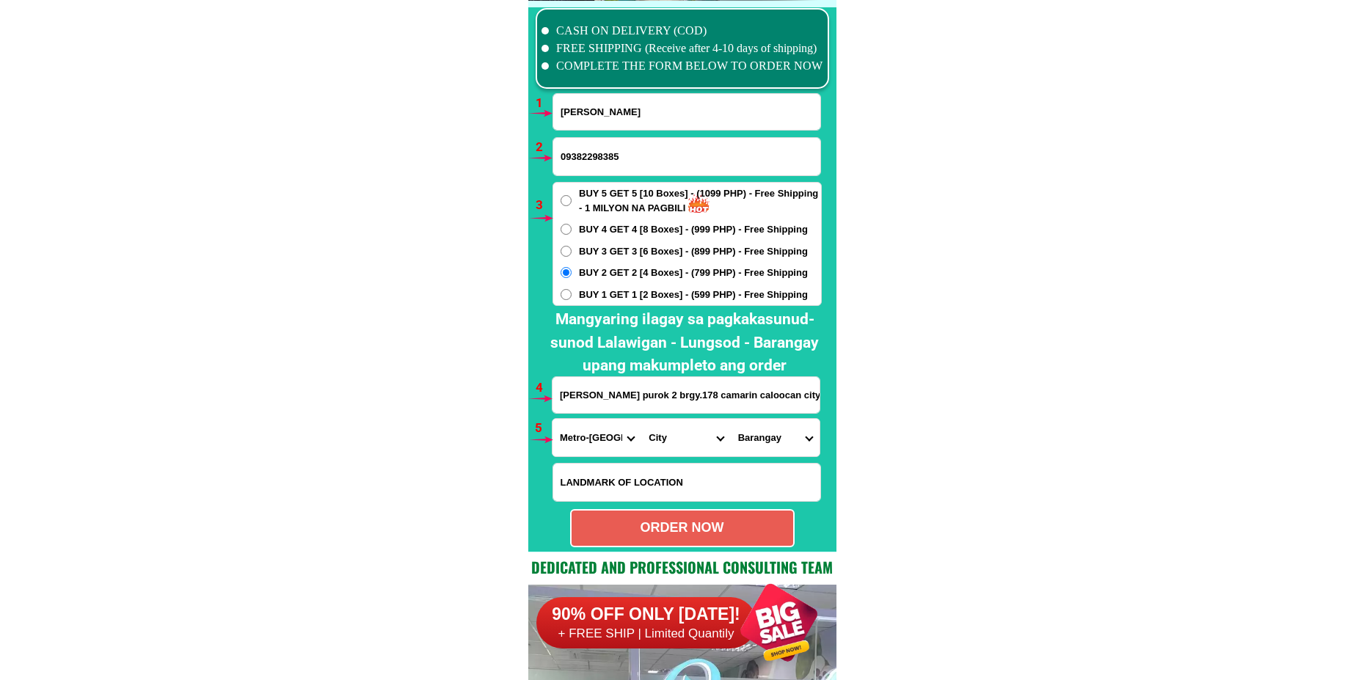
click at [666, 440] on select "City [GEOGRAPHIC_DATA] [GEOGRAPHIC_DATA] [GEOGRAPHIC_DATA] [GEOGRAPHIC_DATA]-ci…" at bounding box center [686, 437] width 89 height 37
select select "63_2199773"
click at [642, 419] on select "City [GEOGRAPHIC_DATA] [GEOGRAPHIC_DATA] [GEOGRAPHIC_DATA] [GEOGRAPHIC_DATA]-ci…" at bounding box center [686, 437] width 89 height 37
click at [755, 453] on select "[GEOGRAPHIC_DATA]" at bounding box center [775, 437] width 89 height 37
select select "63_21997731890"
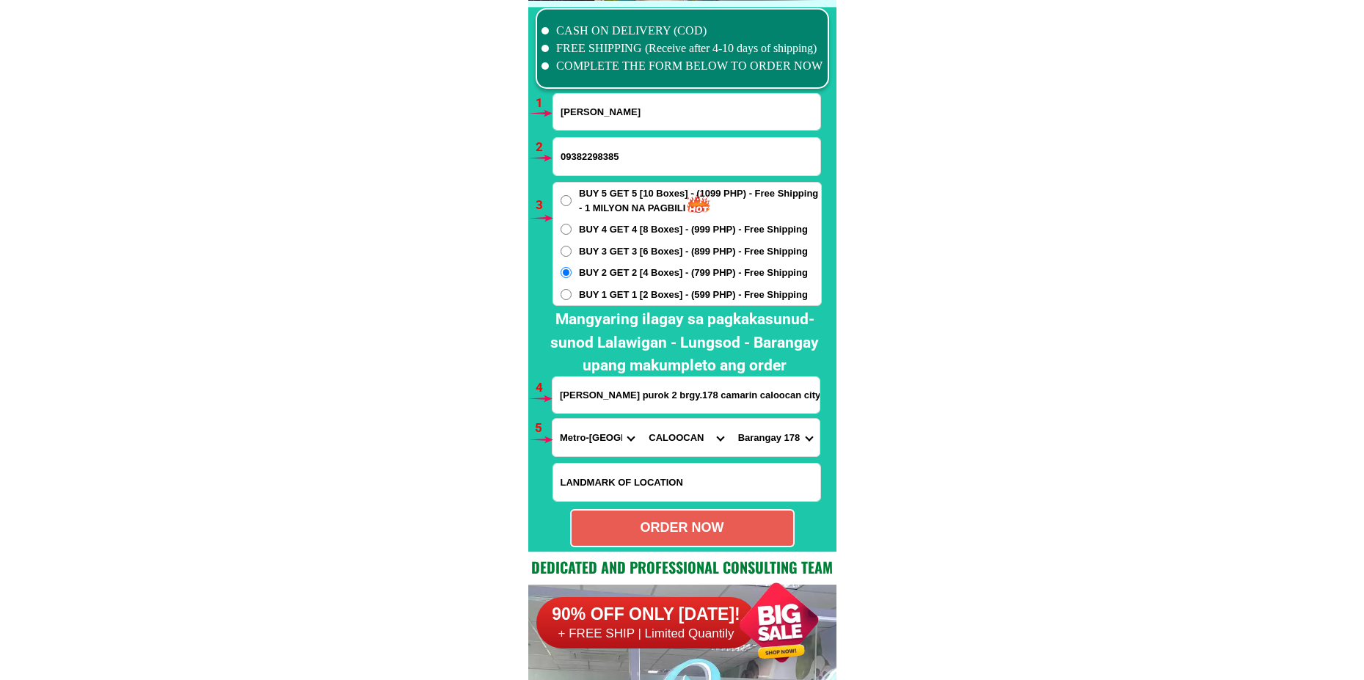
click at [731, 419] on select "[GEOGRAPHIC_DATA]" at bounding box center [775, 437] width 89 height 37
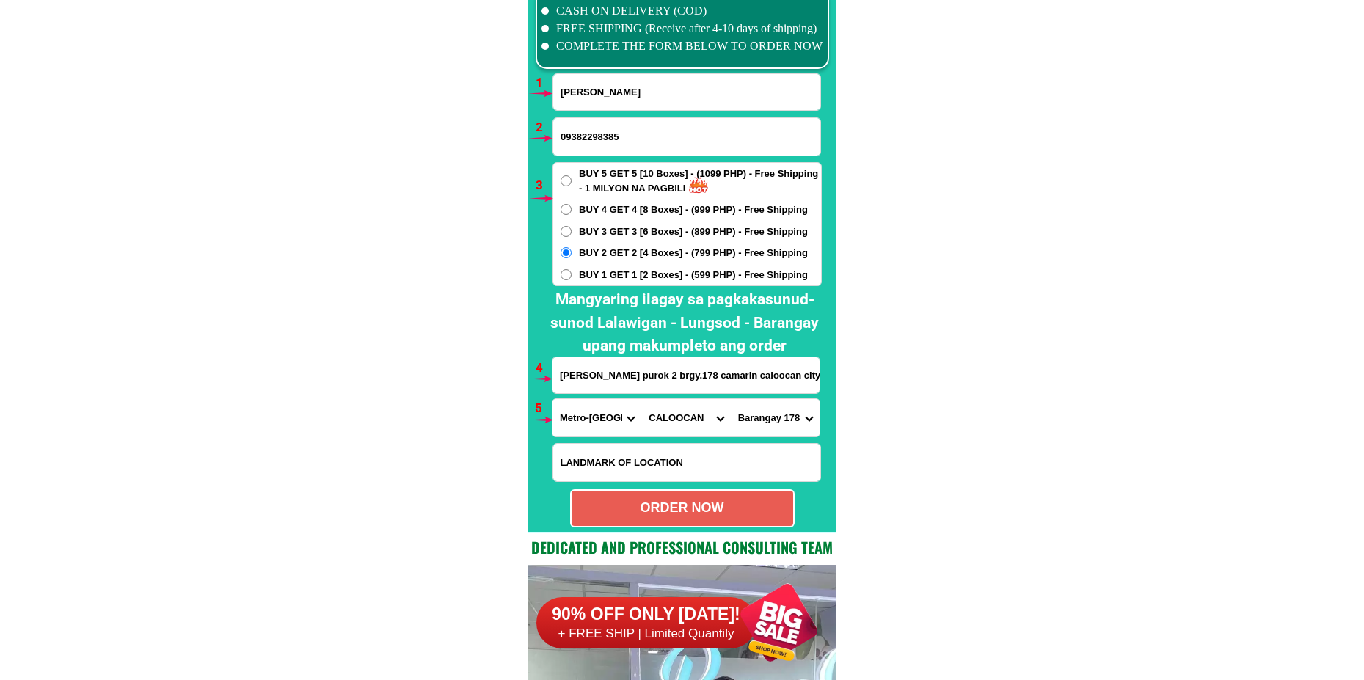
scroll to position [10867, 0]
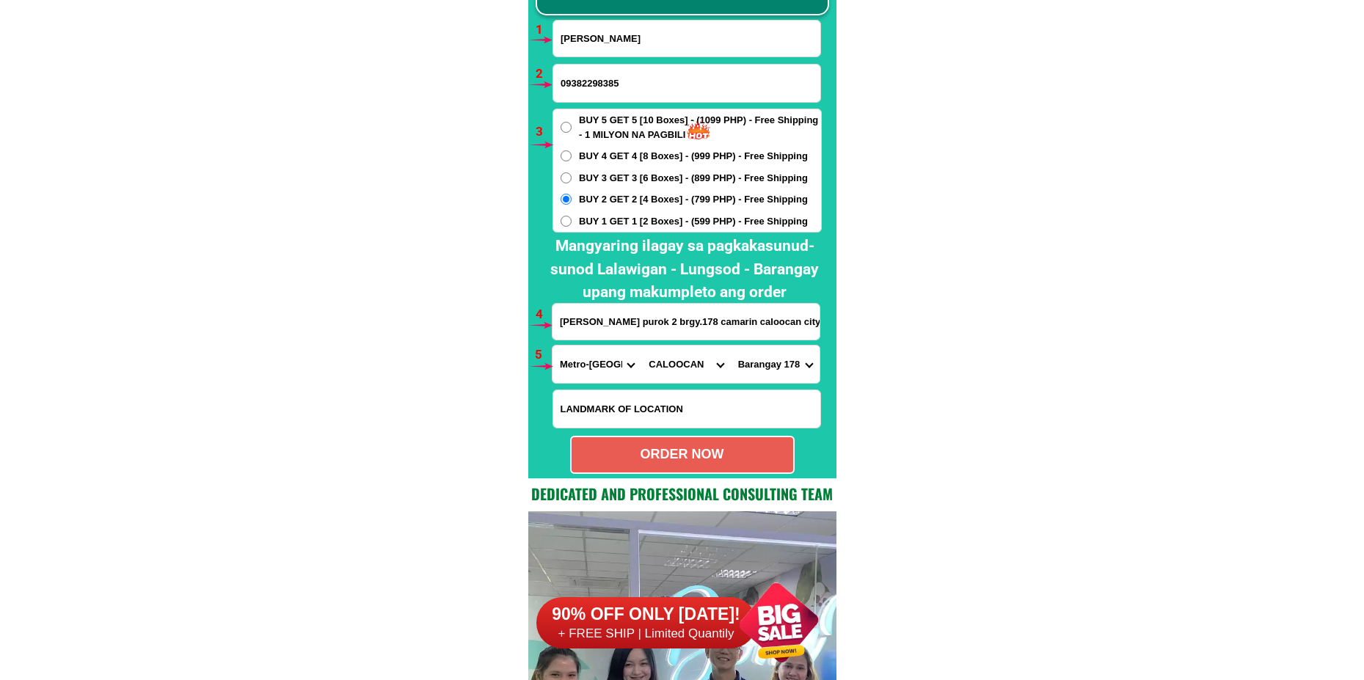
click at [684, 450] on div "ORDER NOW" at bounding box center [683, 455] width 222 height 20
radio input "true"
click at [598, 39] on input "Input full_name" at bounding box center [686, 39] width 267 height 36
paste input "[PERSON_NAME]"
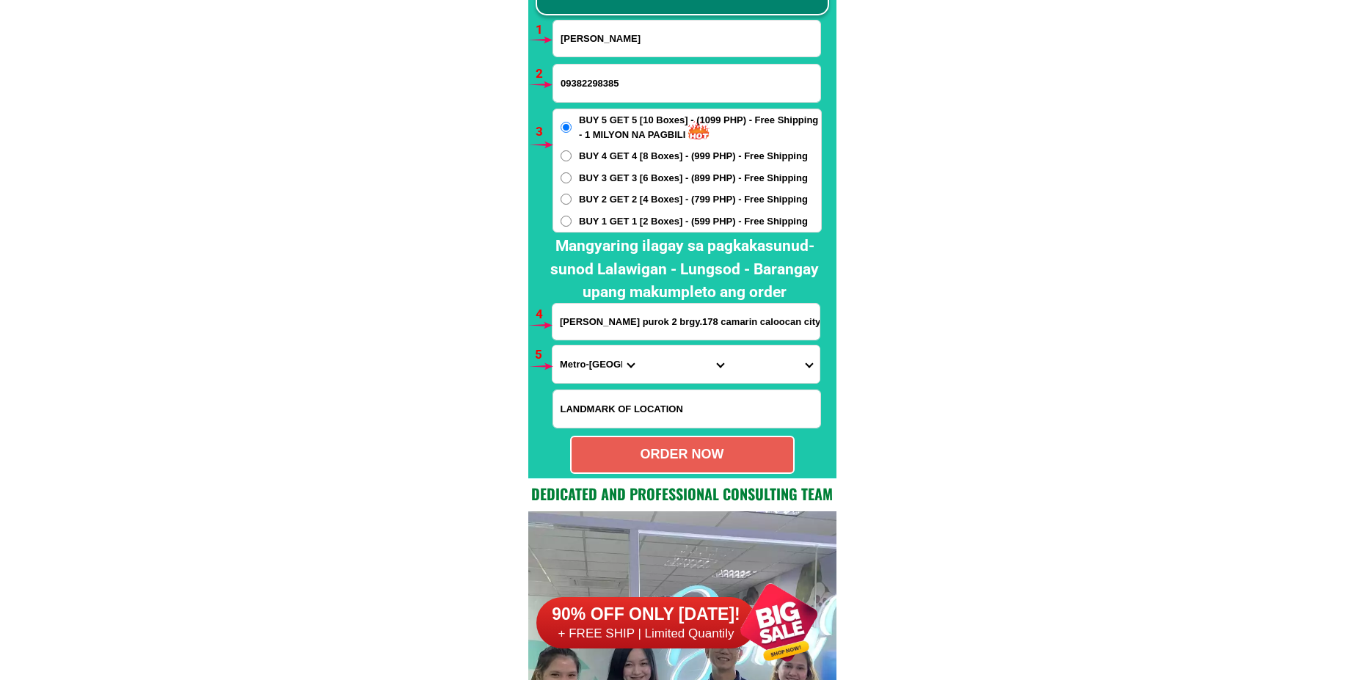
type input "[PERSON_NAME]"
click at [591, 81] on input "09382298385" at bounding box center [686, 83] width 267 height 37
paste input "09380645034"
type input "09380645034"
click at [592, 200] on span "BUY 2 GET 2 [4 Boxes] - (799 PHP) - Free Shipping" at bounding box center [693, 199] width 229 height 15
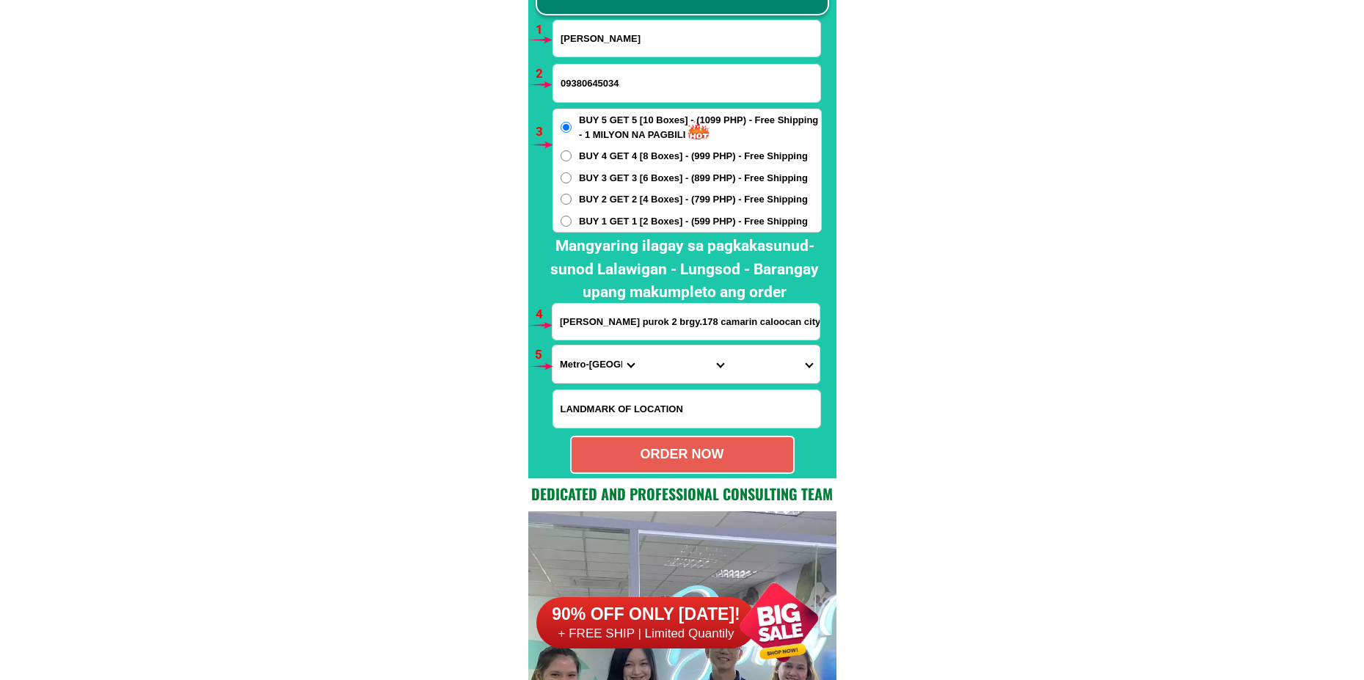
click at [572, 200] on input "BUY 2 GET 2 [4 Boxes] - (799 PHP) - Free Shipping" at bounding box center [566, 199] width 11 height 11
radio input "true"
click at [630, 327] on input "[PERSON_NAME] purok 2 brgy.178 camarin caloocan city.order po ako ng Bona vita …" at bounding box center [686, 322] width 267 height 36
paste input "[GEOGRAPHIC_DATA][PERSON_NAME] So Leyte WEB resort purple 3"
type input "[GEOGRAPHIC_DATA][PERSON_NAME] So Leyte WEB resort purple 3"
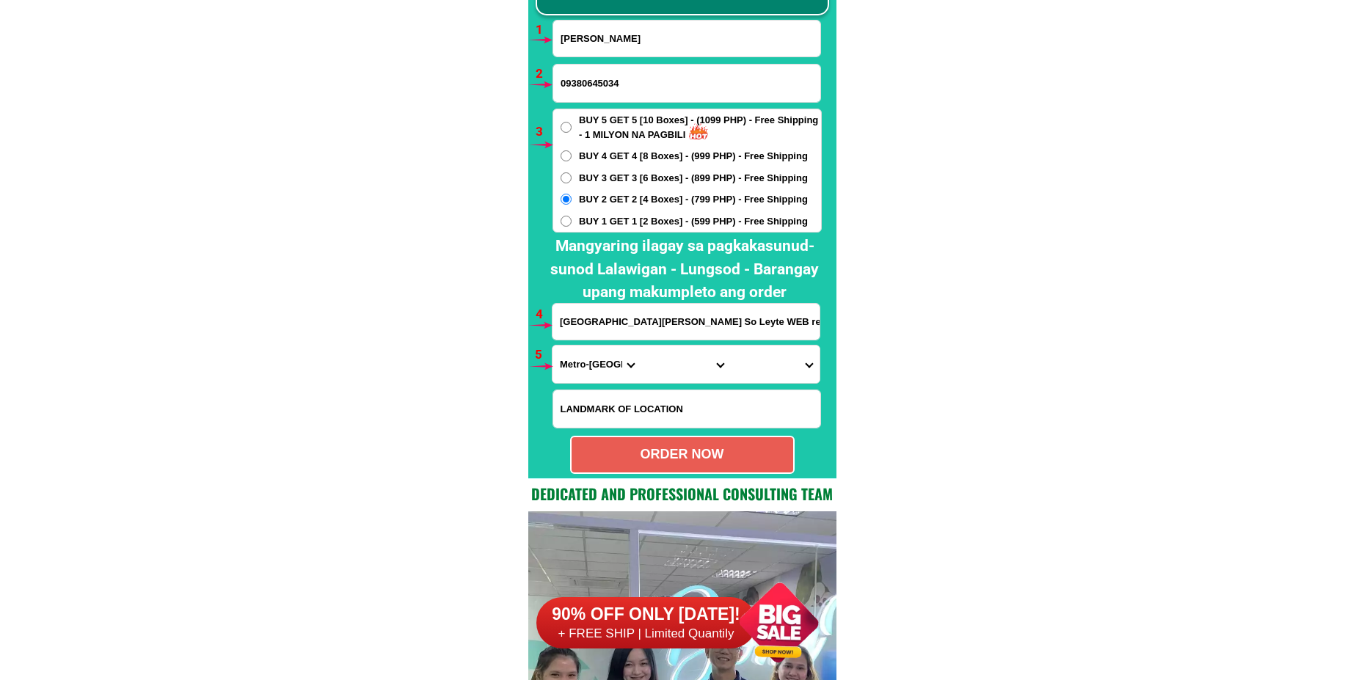
click at [590, 374] on select "Province [GEOGRAPHIC_DATA] [GEOGRAPHIC_DATA][PERSON_NAME][GEOGRAPHIC_DATA][GEOG…" at bounding box center [597, 364] width 89 height 37
select select "63_976"
click at [553, 346] on select "Province [GEOGRAPHIC_DATA] [GEOGRAPHIC_DATA][PERSON_NAME][GEOGRAPHIC_DATA][GEOG…" at bounding box center [597, 364] width 89 height 37
drag, startPoint x: 659, startPoint y: 371, endPoint x: 664, endPoint y: 354, distance: 18.2
click at [659, 371] on select "City [PERSON_NAME][GEOGRAPHIC_DATA] [GEOGRAPHIC_DATA][PERSON_NAME]-city [PERSON…" at bounding box center [686, 364] width 89 height 37
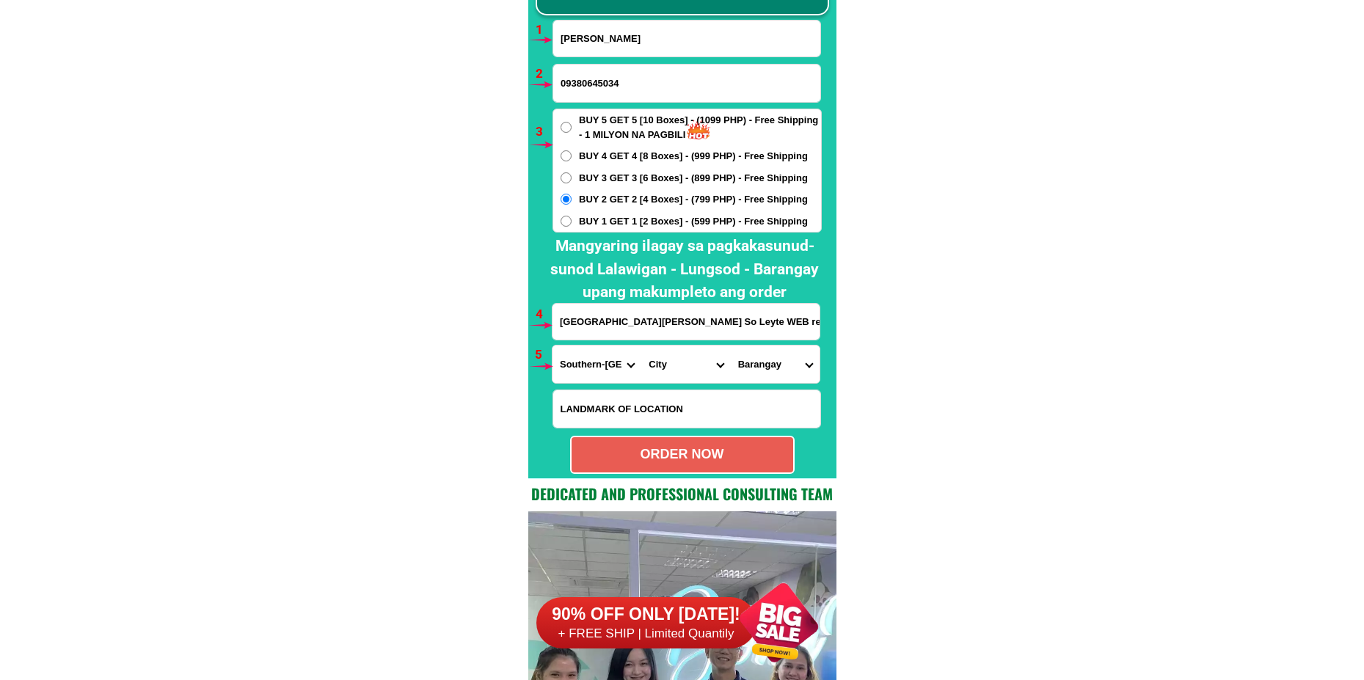
select select "63_9767871"
click at [642, 346] on select "City [PERSON_NAME][GEOGRAPHIC_DATA] [GEOGRAPHIC_DATA][PERSON_NAME]-city [PERSON…" at bounding box center [686, 364] width 89 height 37
click at [792, 351] on select "[GEOGRAPHIC_DATA] [GEOGRAPHIC_DATA][PERSON_NAME][GEOGRAPHIC_DATA][GEOGRAPHIC_DA…" at bounding box center [775, 364] width 89 height 37
select select "63_9767871877"
click at [731, 346] on select "[GEOGRAPHIC_DATA] [GEOGRAPHIC_DATA][PERSON_NAME][GEOGRAPHIC_DATA][GEOGRAPHIC_DA…" at bounding box center [775, 364] width 89 height 37
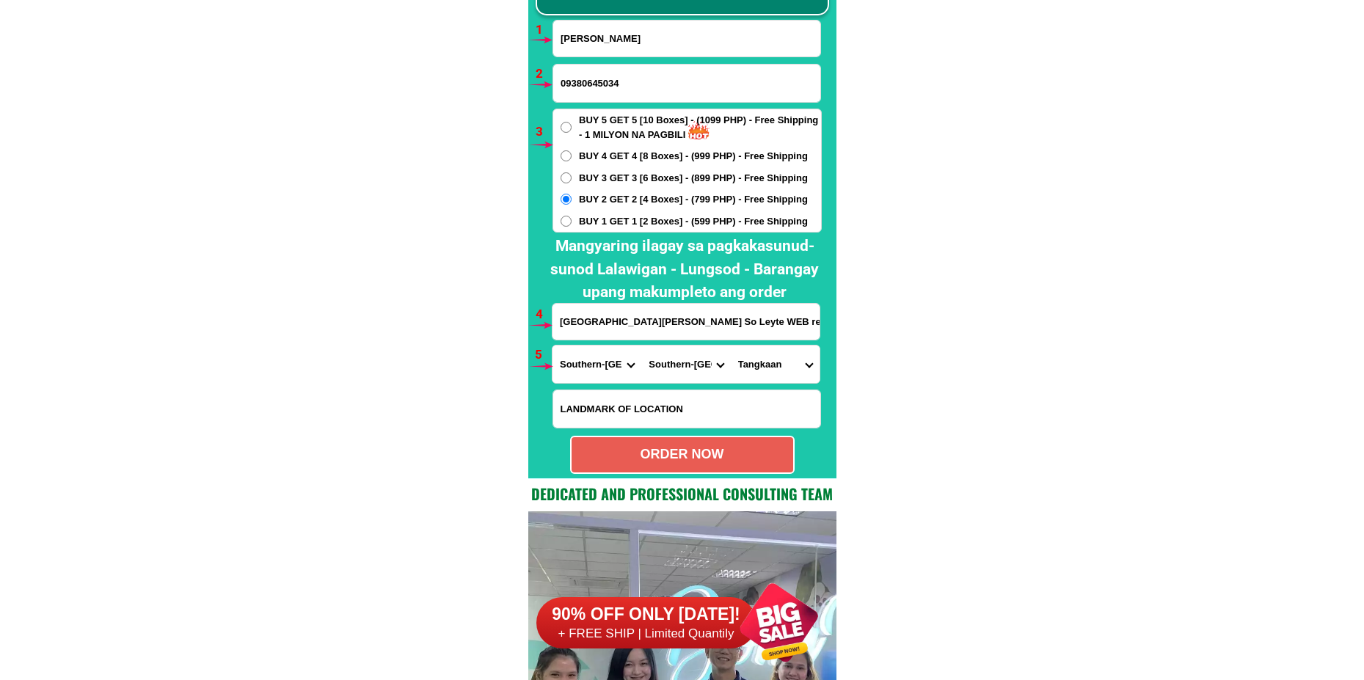
click at [782, 366] on select "[GEOGRAPHIC_DATA] [GEOGRAPHIC_DATA][PERSON_NAME][GEOGRAPHIC_DATA][GEOGRAPHIC_DA…" at bounding box center [775, 364] width 89 height 37
click at [731, 346] on select "[GEOGRAPHIC_DATA] [GEOGRAPHIC_DATA][PERSON_NAME][GEOGRAPHIC_DATA][GEOGRAPHIC_DA…" at bounding box center [775, 364] width 89 height 37
click at [717, 457] on div "ORDER NOW" at bounding box center [683, 455] width 222 height 20
type input "[GEOGRAPHIC_DATA][PERSON_NAME] So Leyte WEB resort purple 3"
radio input "true"
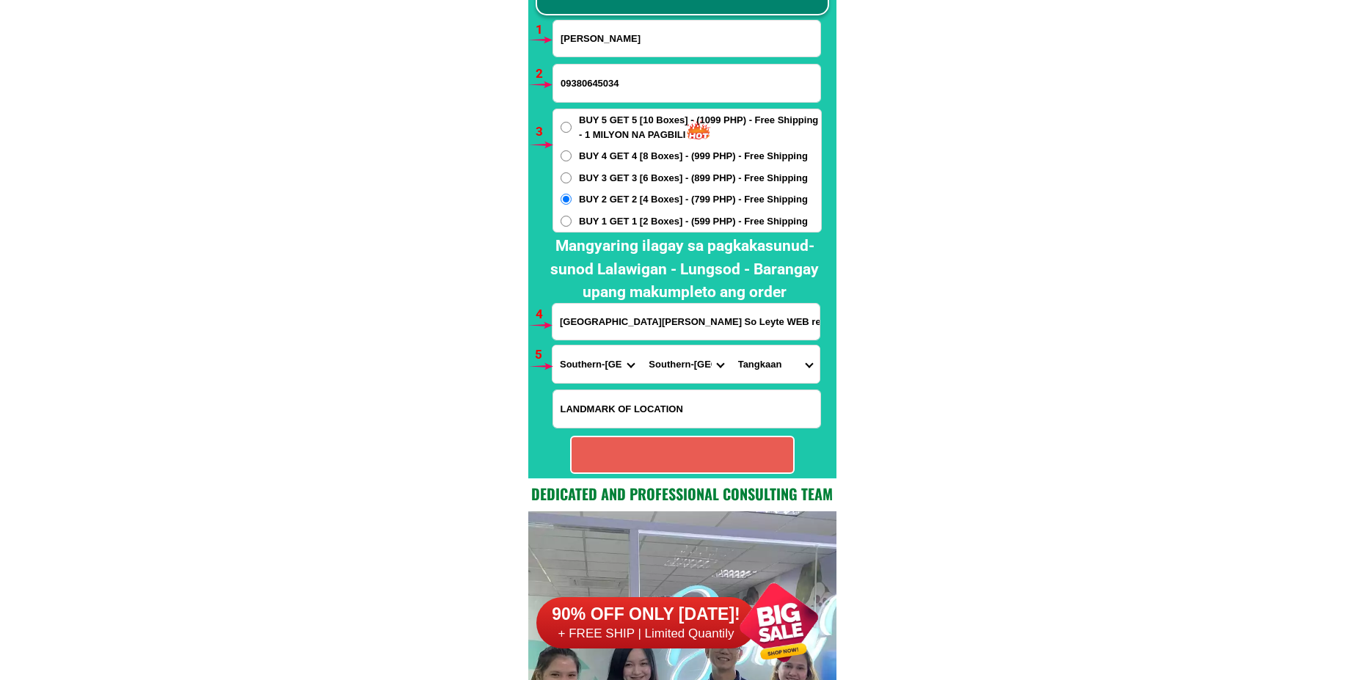
radio input "true"
click at [624, 37] on input "[PERSON_NAME]" at bounding box center [686, 39] width 267 height 36
paste input "Emiiana Decilos"
type input "Emiiana Decilos"
click at [622, 86] on input "09380645034" at bounding box center [686, 83] width 267 height 37
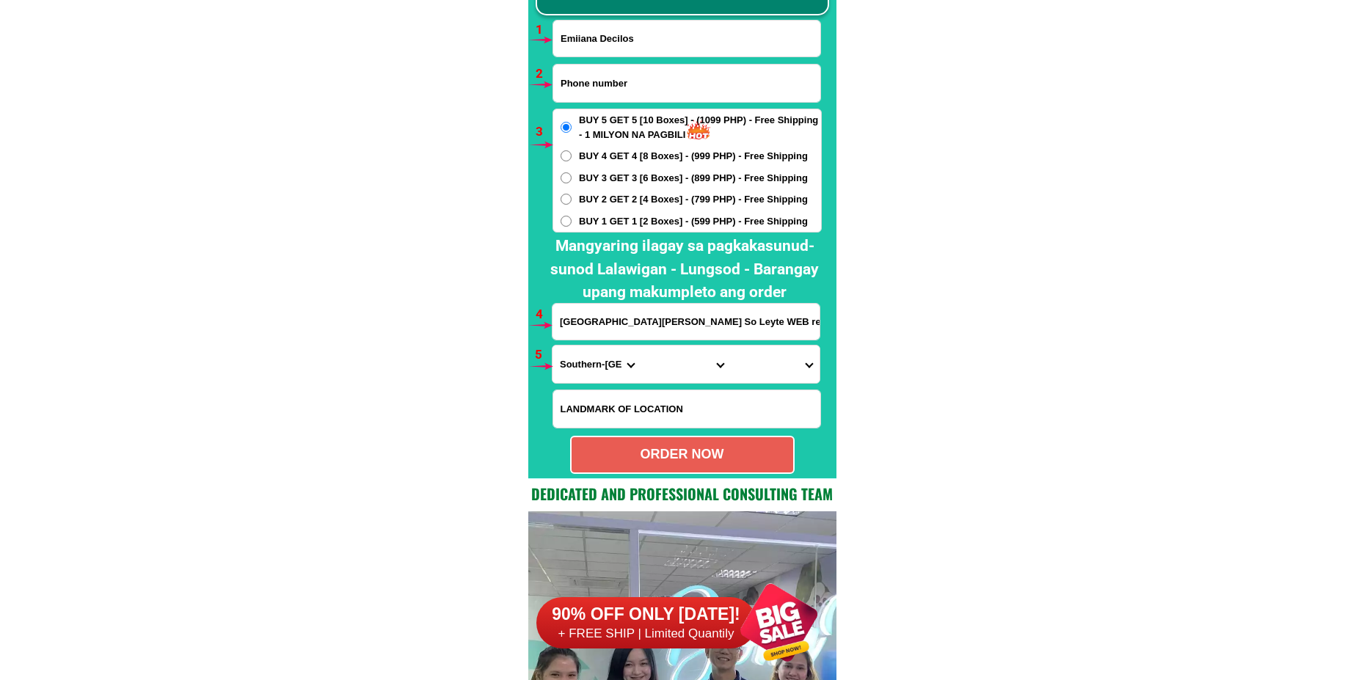
paste input "09457162213"
type input "09457162213"
click at [622, 330] on input "[GEOGRAPHIC_DATA][PERSON_NAME] So Leyte WEB resort purple 3" at bounding box center [686, 322] width 267 height 36
paste input "[PERSON_NAME] Sitio [PERSON_NAME] [GEOGRAPHIC_DATA][PERSON_NAME][GEOGRAPHIC_DAT…"
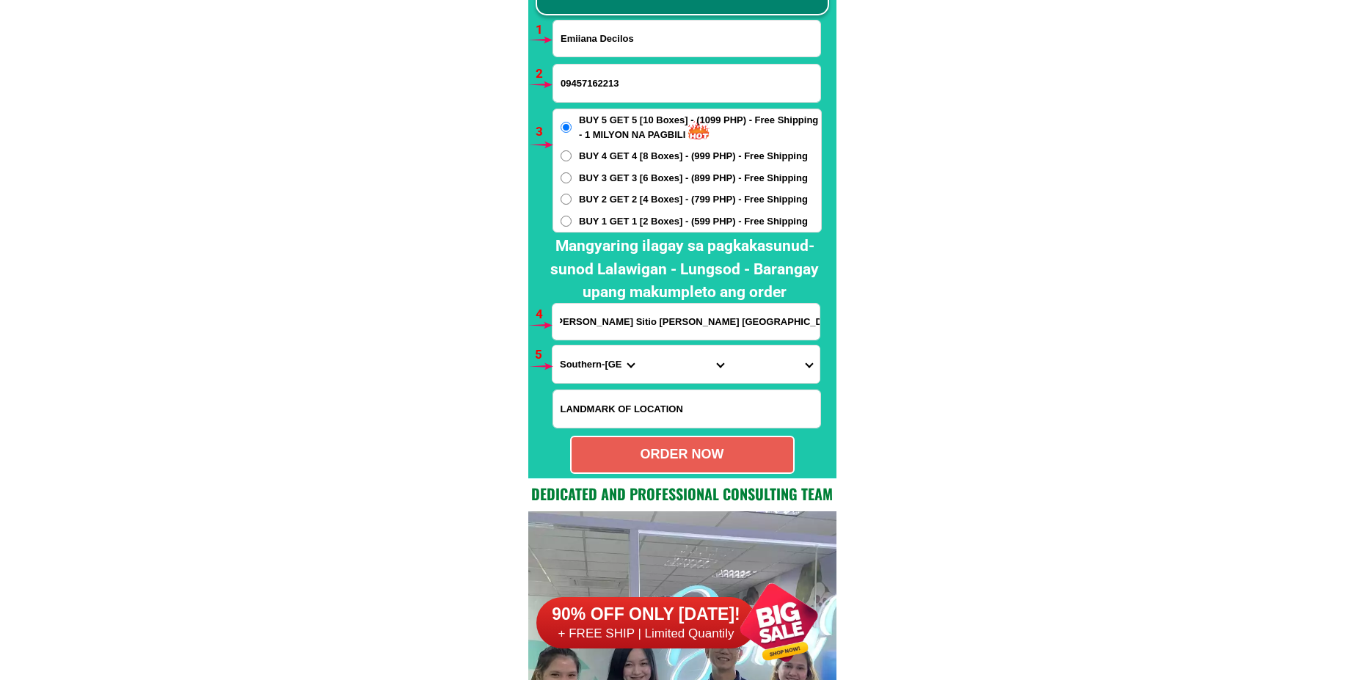
type input "[PERSON_NAME] Sitio [PERSON_NAME] [GEOGRAPHIC_DATA][PERSON_NAME][GEOGRAPHIC_DAT…"
click at [599, 373] on select "Province [GEOGRAPHIC_DATA] [GEOGRAPHIC_DATA][PERSON_NAME][GEOGRAPHIC_DATA][GEOG…" at bounding box center [597, 364] width 89 height 37
select select "63_108"
click at [553, 346] on select "Province [GEOGRAPHIC_DATA] [GEOGRAPHIC_DATA][PERSON_NAME][GEOGRAPHIC_DATA][GEOG…" at bounding box center [597, 364] width 89 height 37
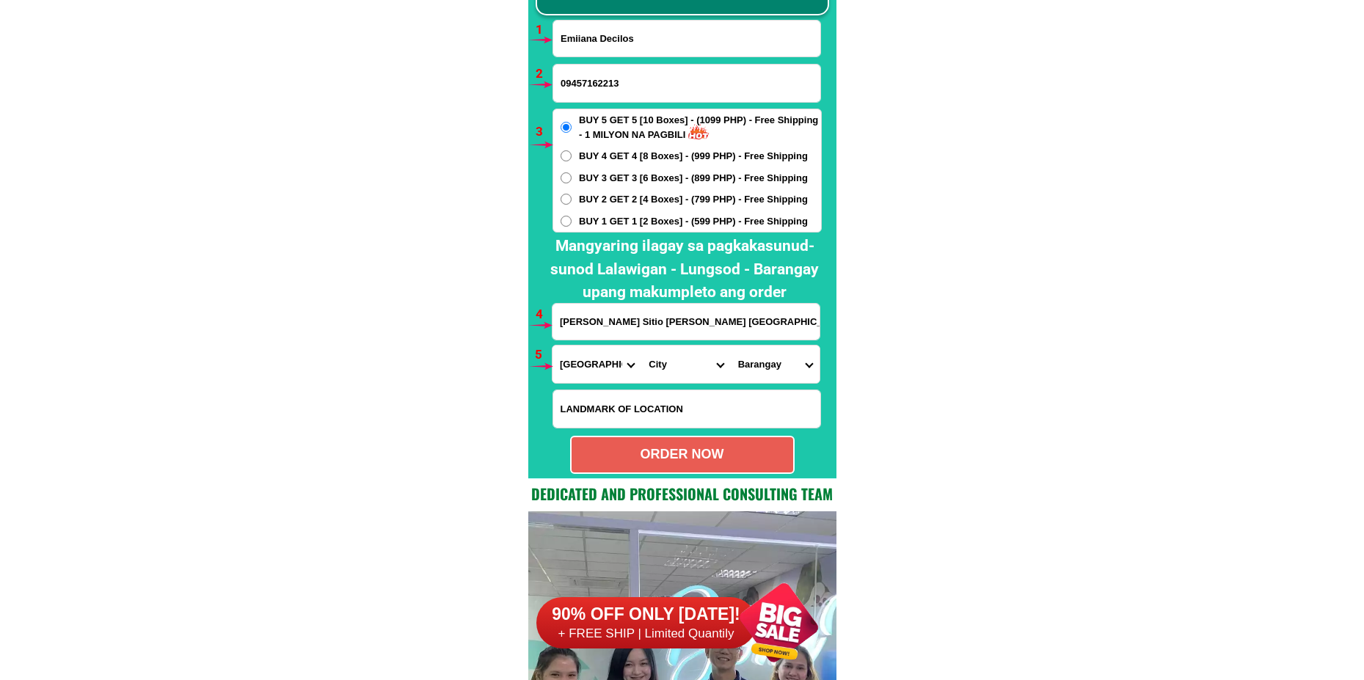
click at [678, 378] on select "City Agoncillo Alitagtag Allacapan [GEOGRAPHIC_DATA] [GEOGRAPHIC_DATA]-balete […" at bounding box center [686, 364] width 89 height 37
select select "63_1085807"
click at [642, 346] on select "City Agoncillo Alitagtag Allacapan [GEOGRAPHIC_DATA] [GEOGRAPHIC_DATA]-balete […" at bounding box center [686, 364] width 89 height 37
click at [763, 377] on select "[GEOGRAPHIC_DATA] Barangay 1 (pob.) Barangay 2 (pob.) Barangay 3 (pob.) Baranga…" at bounding box center [775, 364] width 89 height 37
select select "63_10858072542"
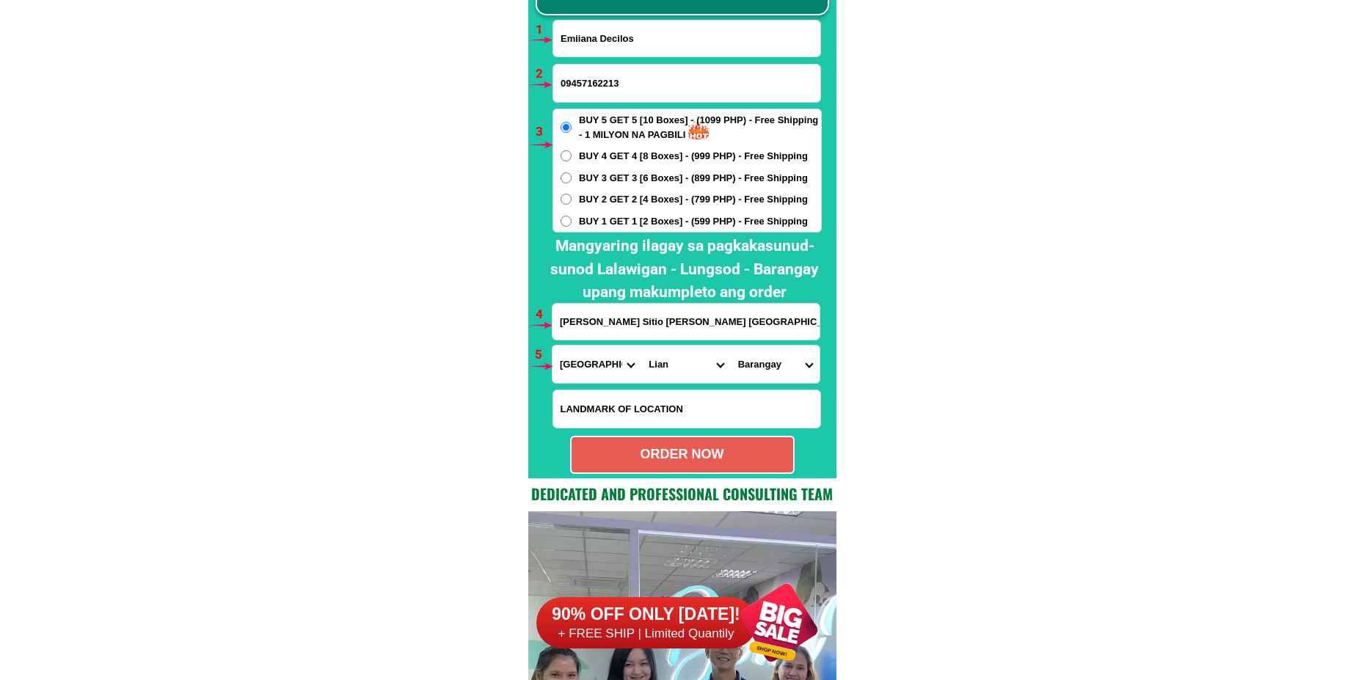
click at [731, 346] on select "[GEOGRAPHIC_DATA] Barangay 1 (pob.) Barangay 2 (pob.) Barangay 3 (pob.) Baranga…" at bounding box center [775, 364] width 89 height 37
click at [715, 450] on div "ORDER NOW" at bounding box center [683, 455] width 222 height 20
type input "[PERSON_NAME] Sitio [PERSON_NAME] [GEOGRAPHIC_DATA][PERSON_NAME][GEOGRAPHIC_DAT…"
radio input "true"
